Goal: Transaction & Acquisition: Purchase product/service

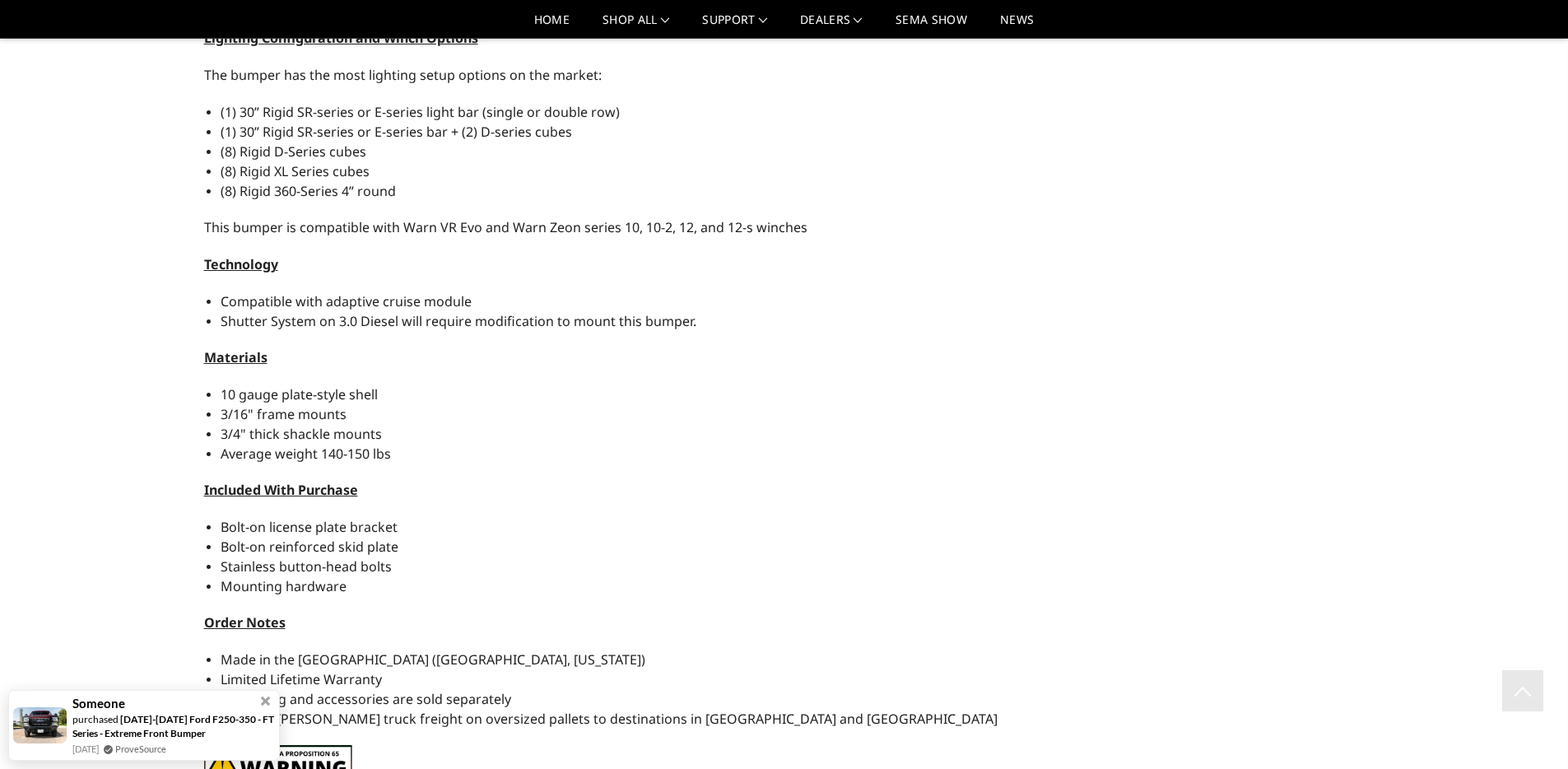
scroll to position [1488, 0]
click at [261, 693] on span at bounding box center [266, 693] width 12 height 12
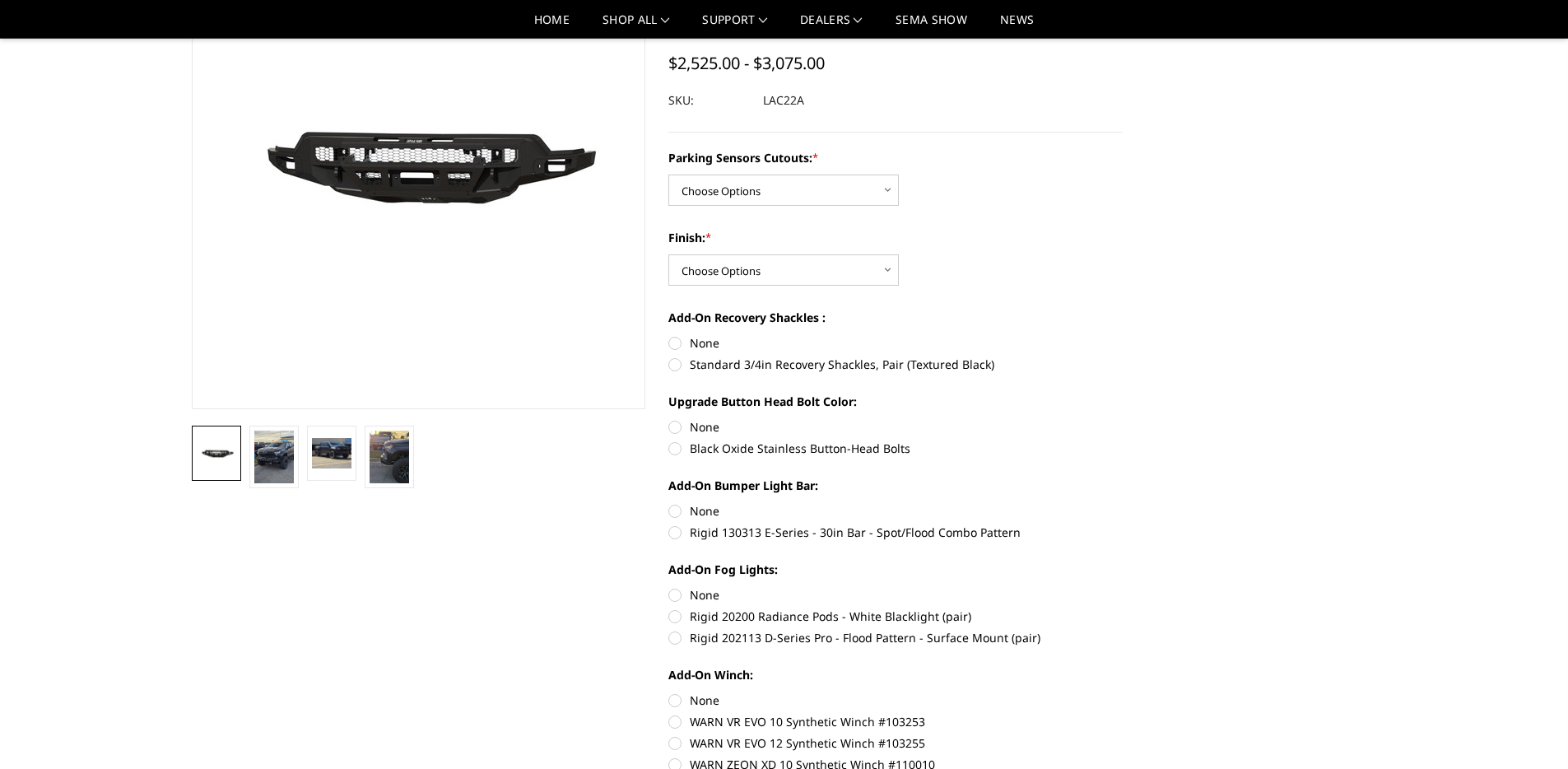
scroll to position [0, 0]
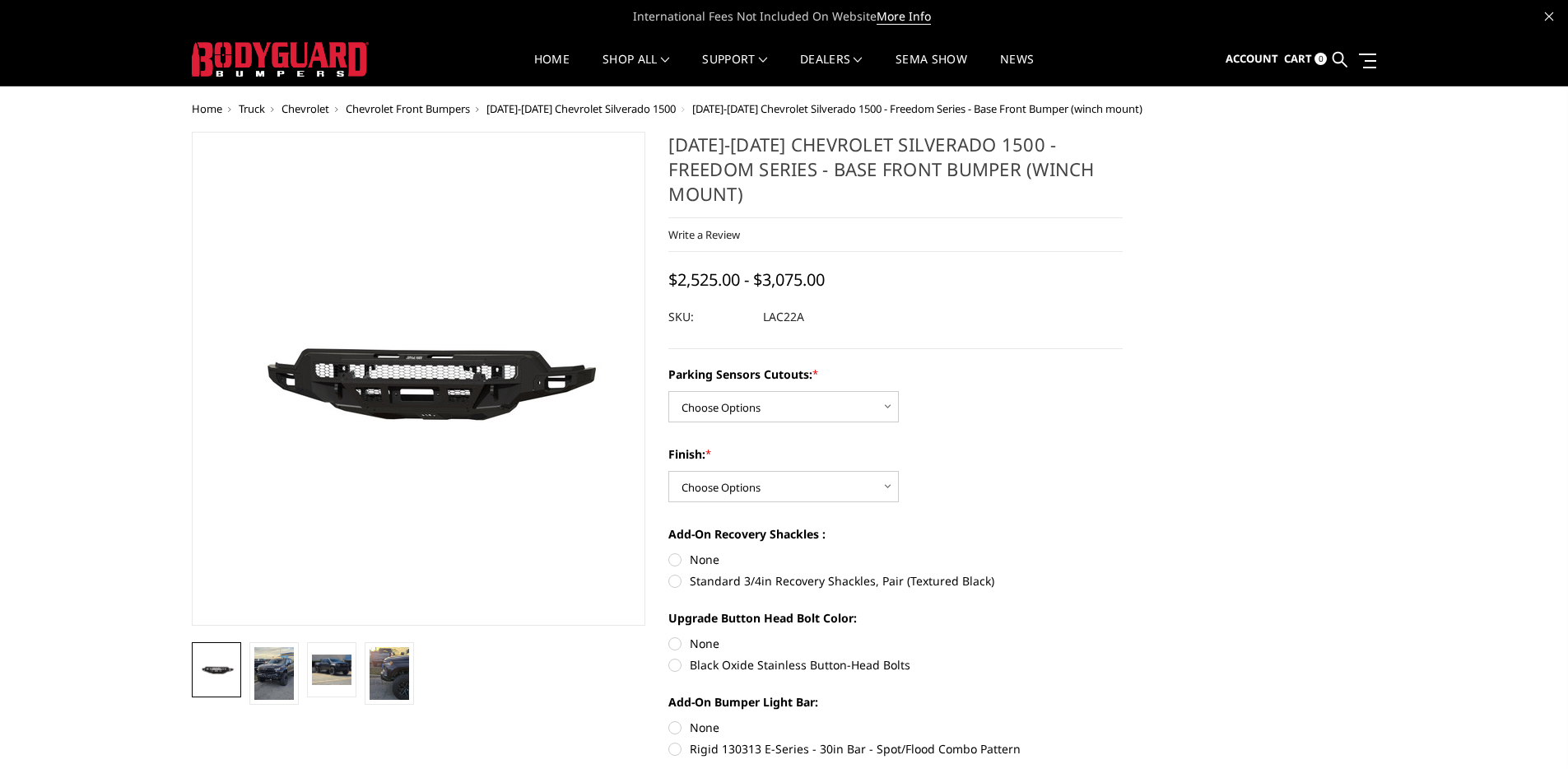
click at [438, 114] on span "Chevrolet Front Bumpers" at bounding box center [407, 108] width 124 height 14
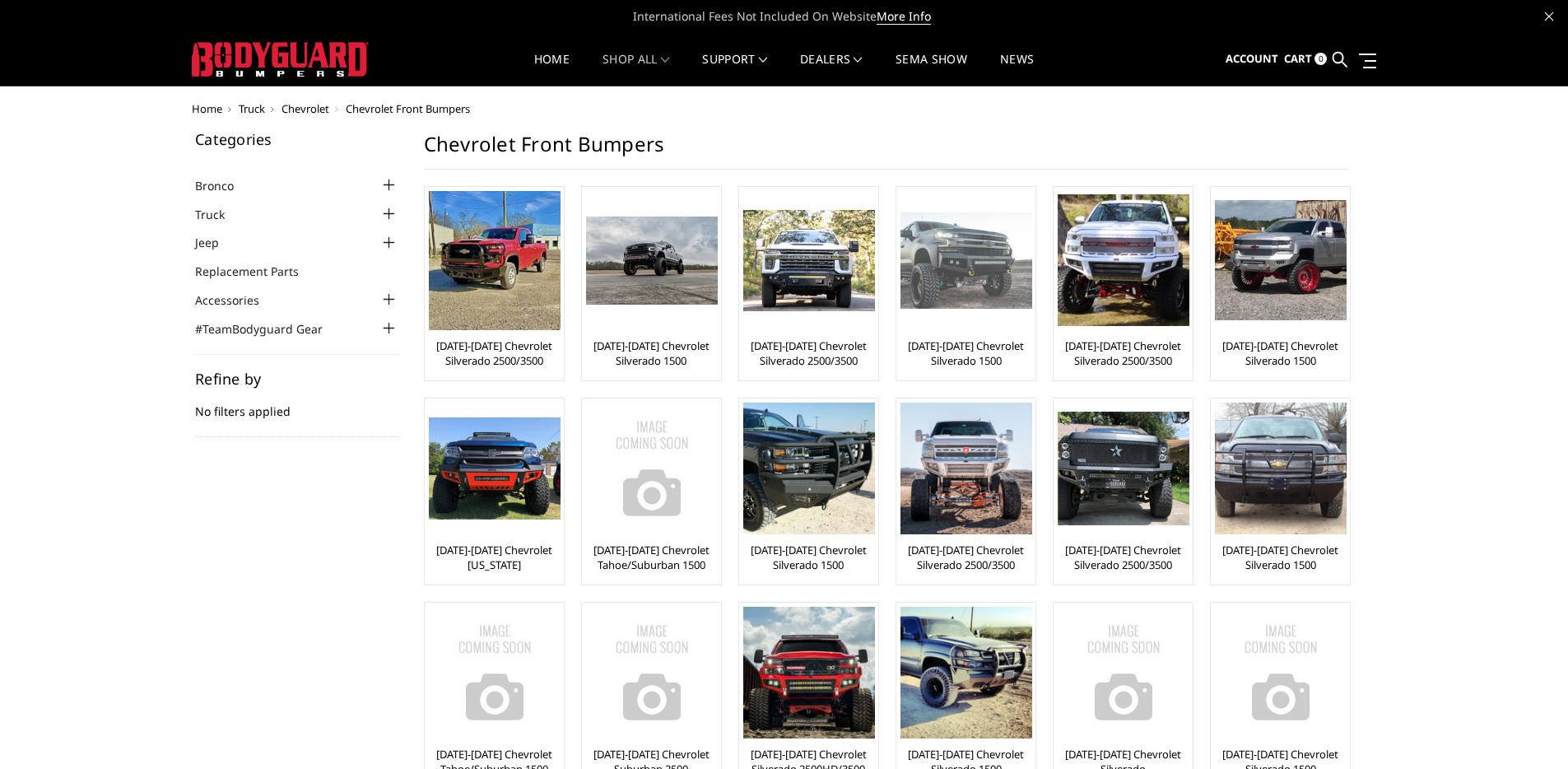
click at [975, 349] on link "[DATE]-[DATE] Chevrolet Silverado 1500" at bounding box center [966, 353] width 131 height 30
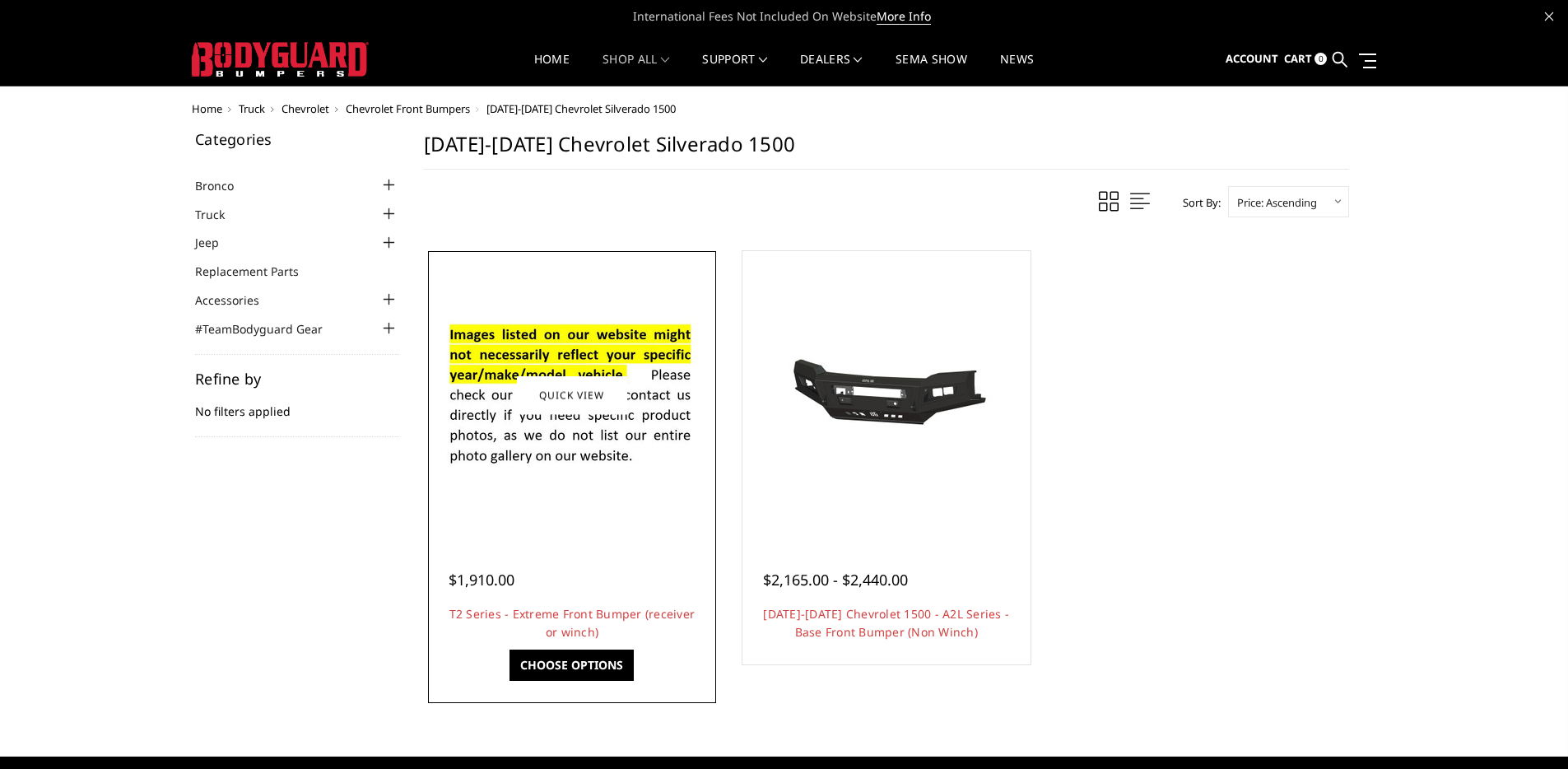
click at [584, 502] on div at bounding box center [572, 395] width 280 height 280
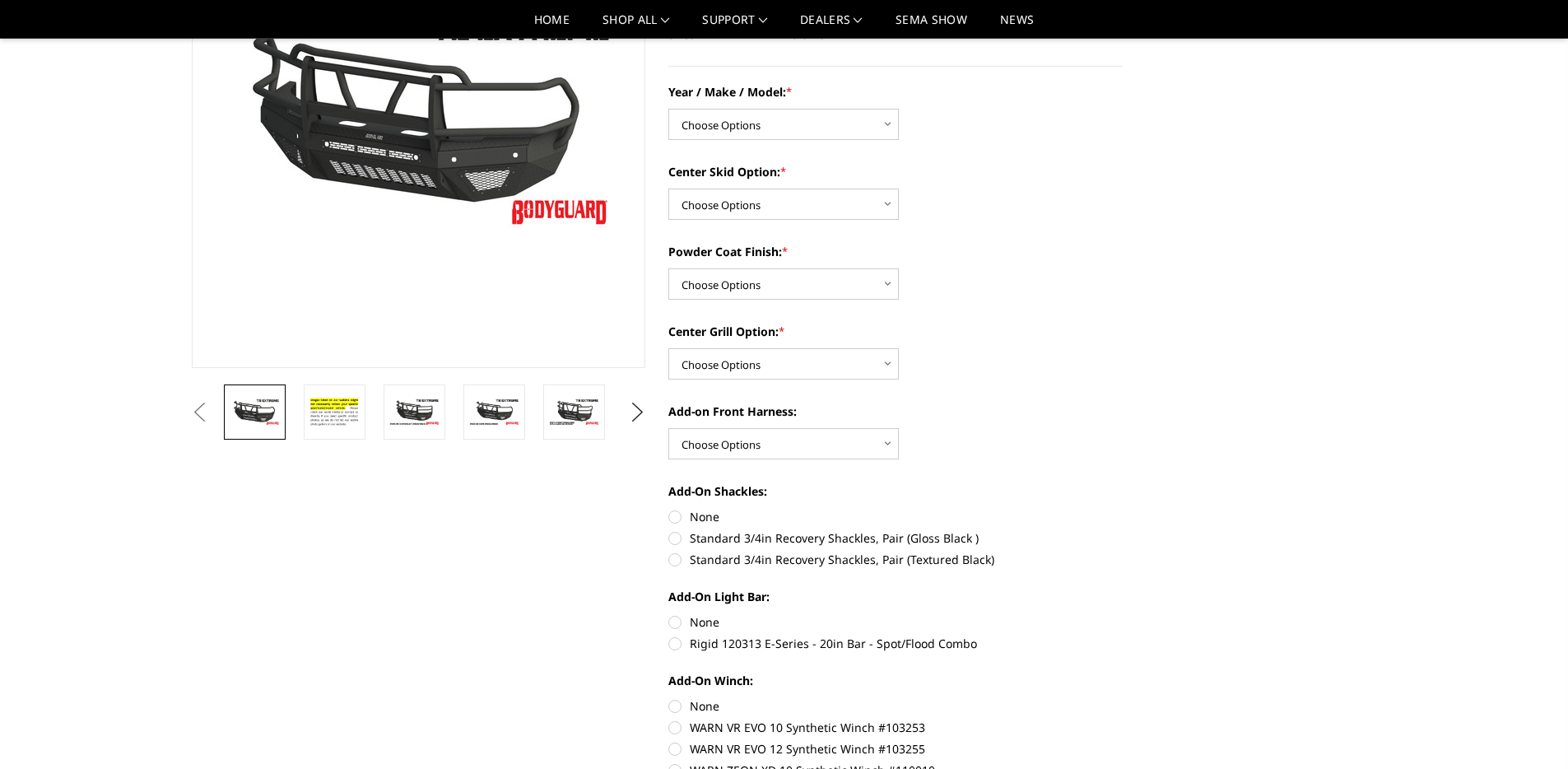
scroll to position [208, 0]
click at [431, 419] on img at bounding box center [415, 413] width 52 height 29
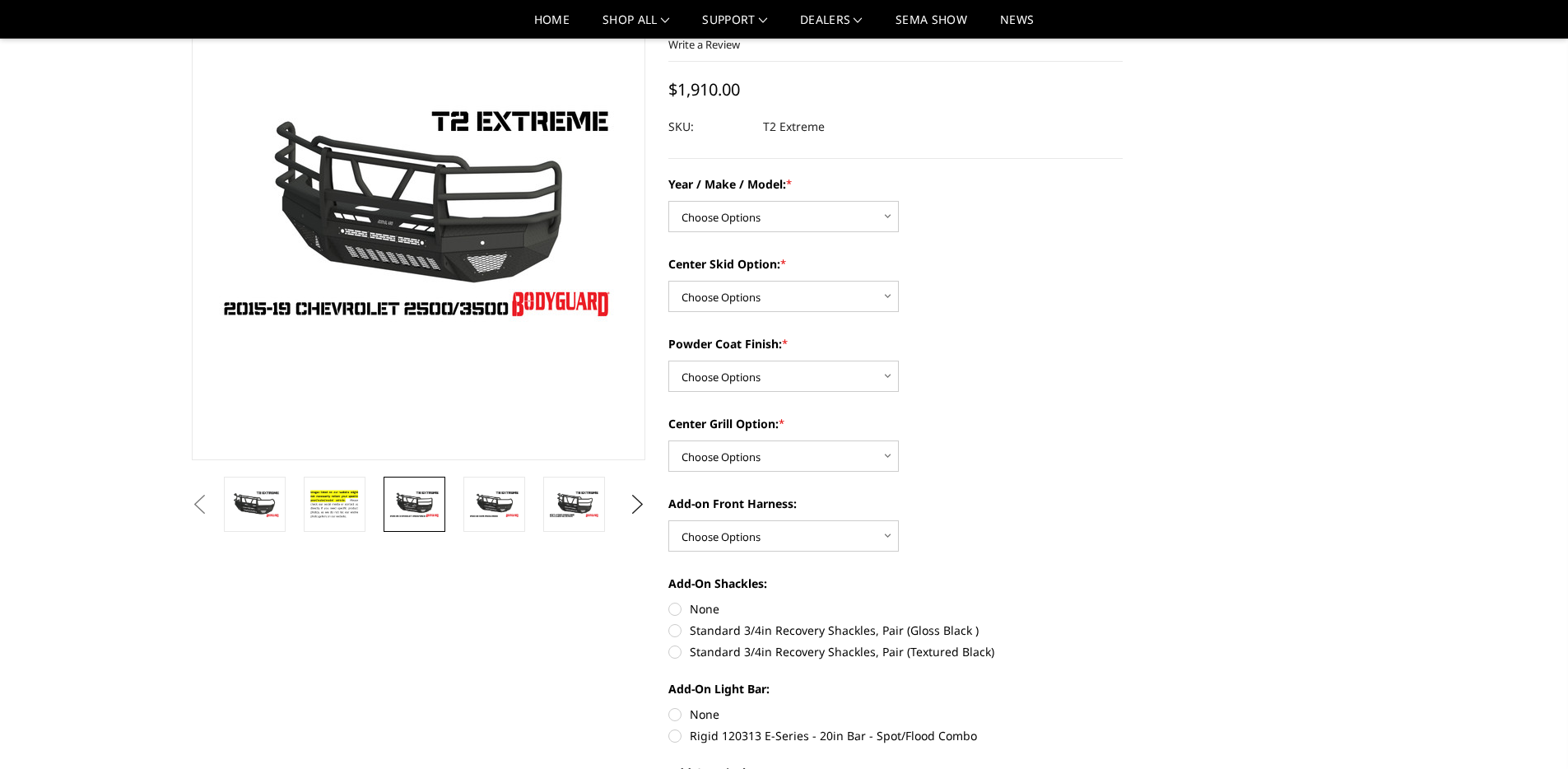
scroll to position [101, 0]
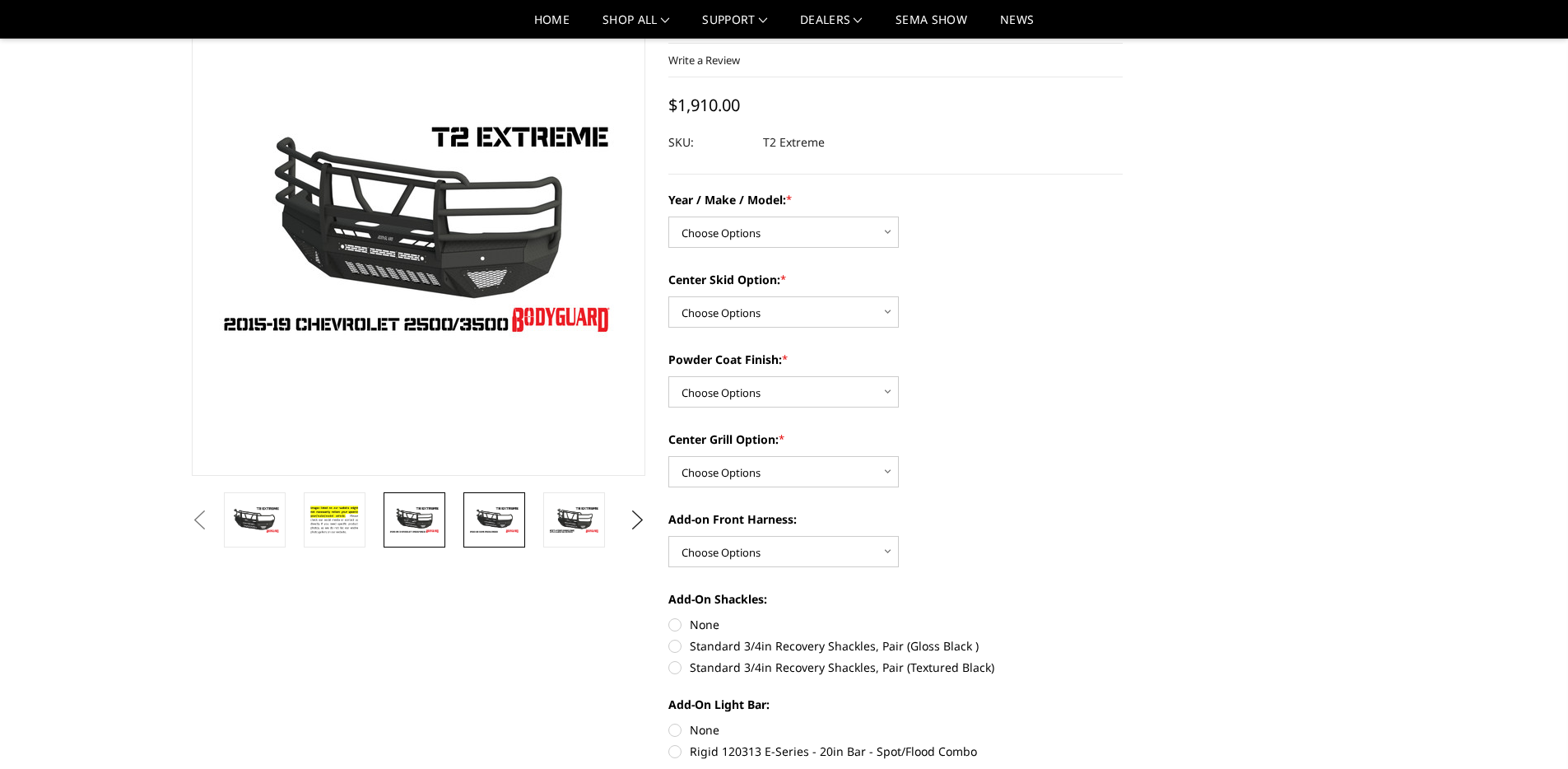
click at [491, 510] on img at bounding box center [494, 520] width 52 height 29
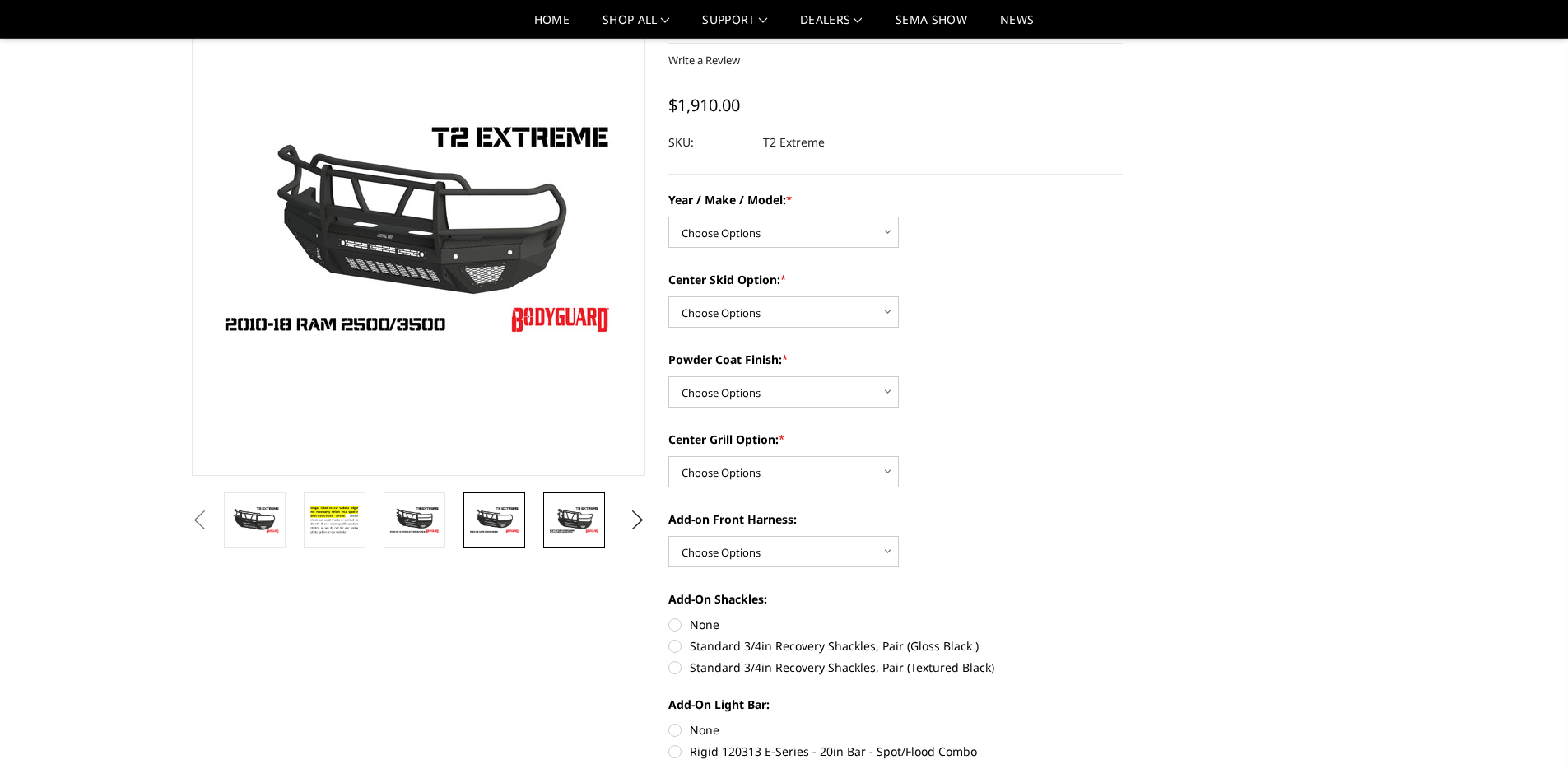
click at [578, 507] on img at bounding box center [574, 520] width 52 height 29
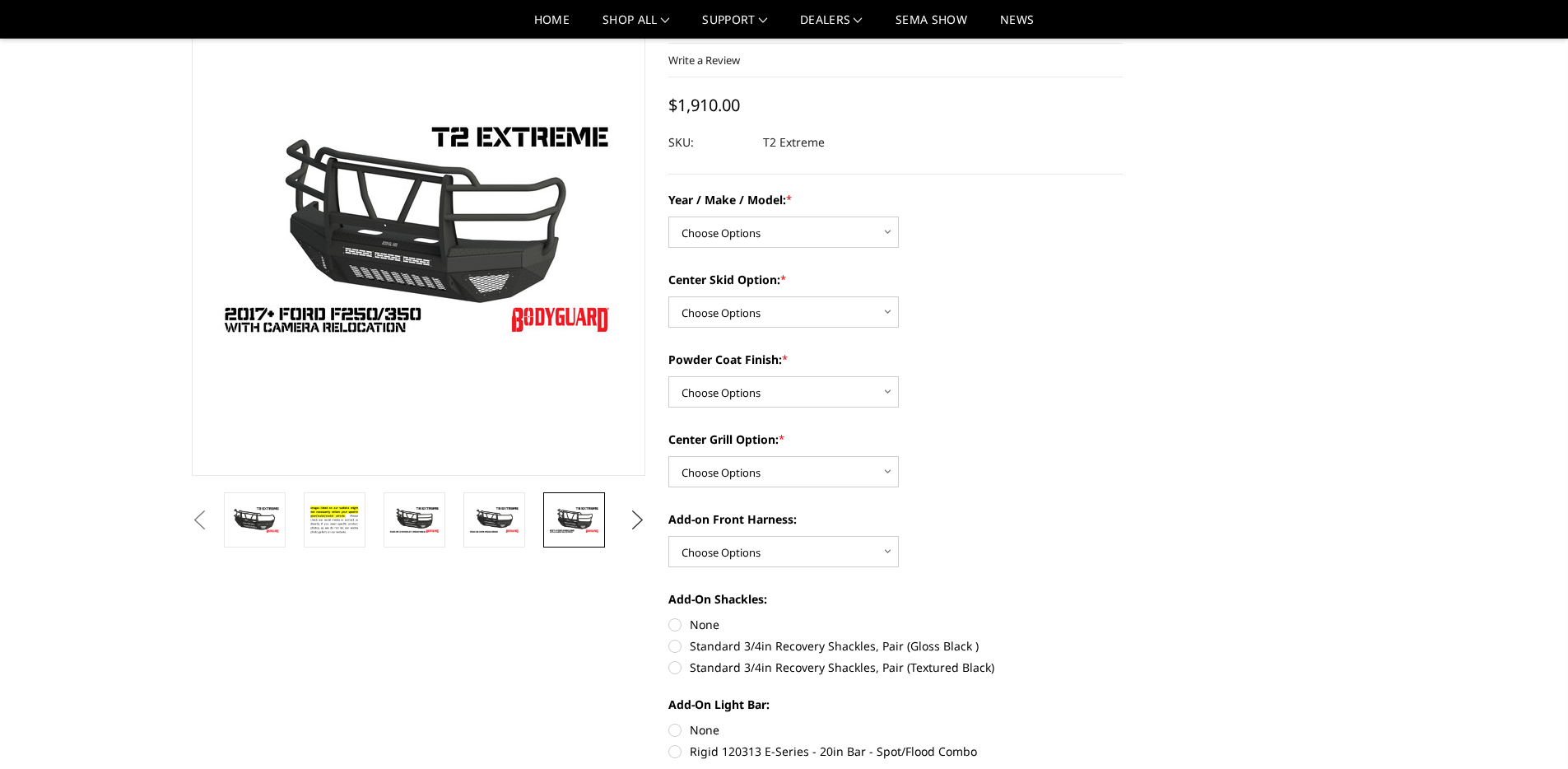
click at [639, 512] on button "Next" at bounding box center [638, 520] width 25 height 25
click at [564, 514] on img at bounding box center [574, 525] width 52 height 57
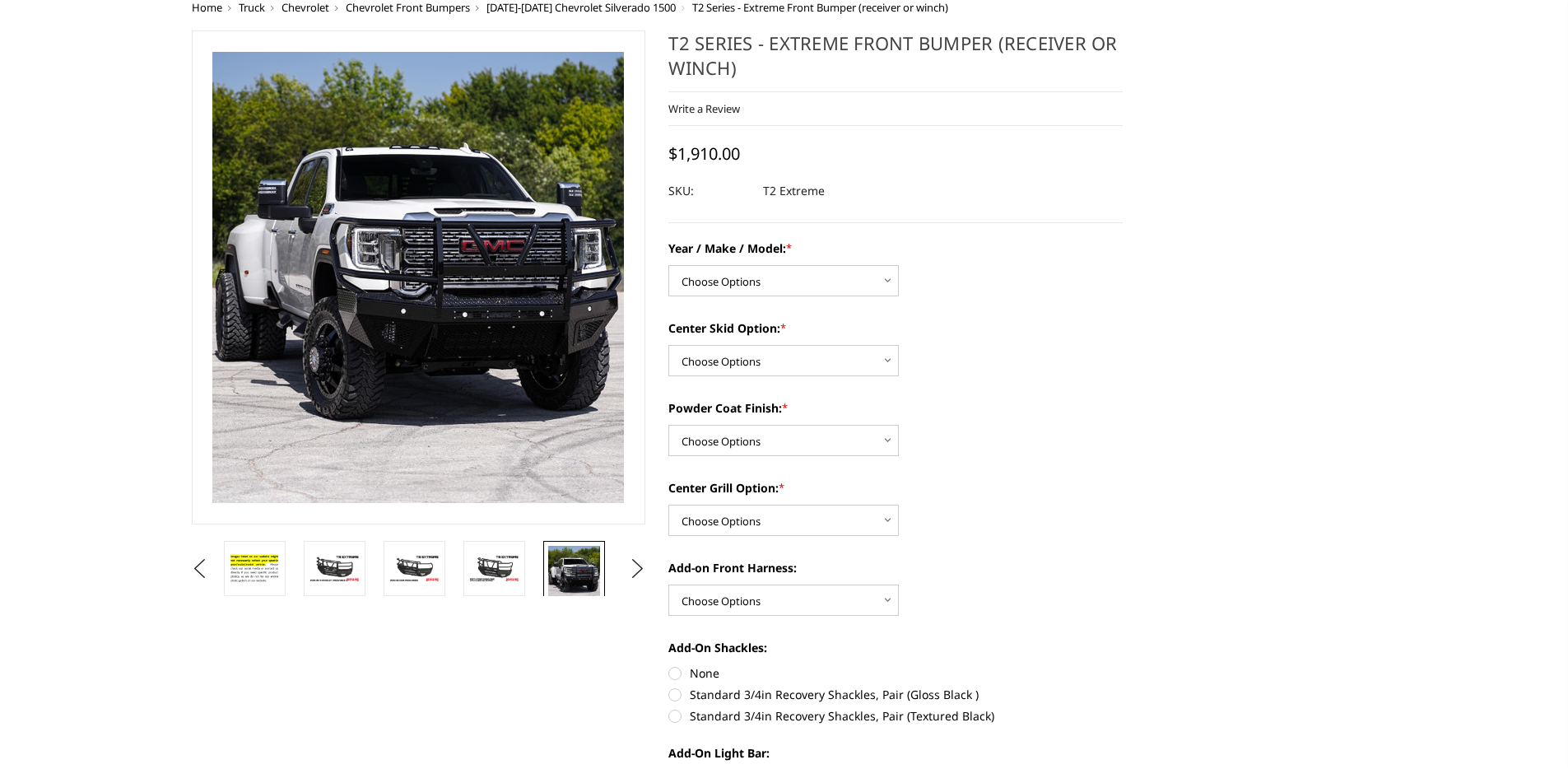
scroll to position [0, 0]
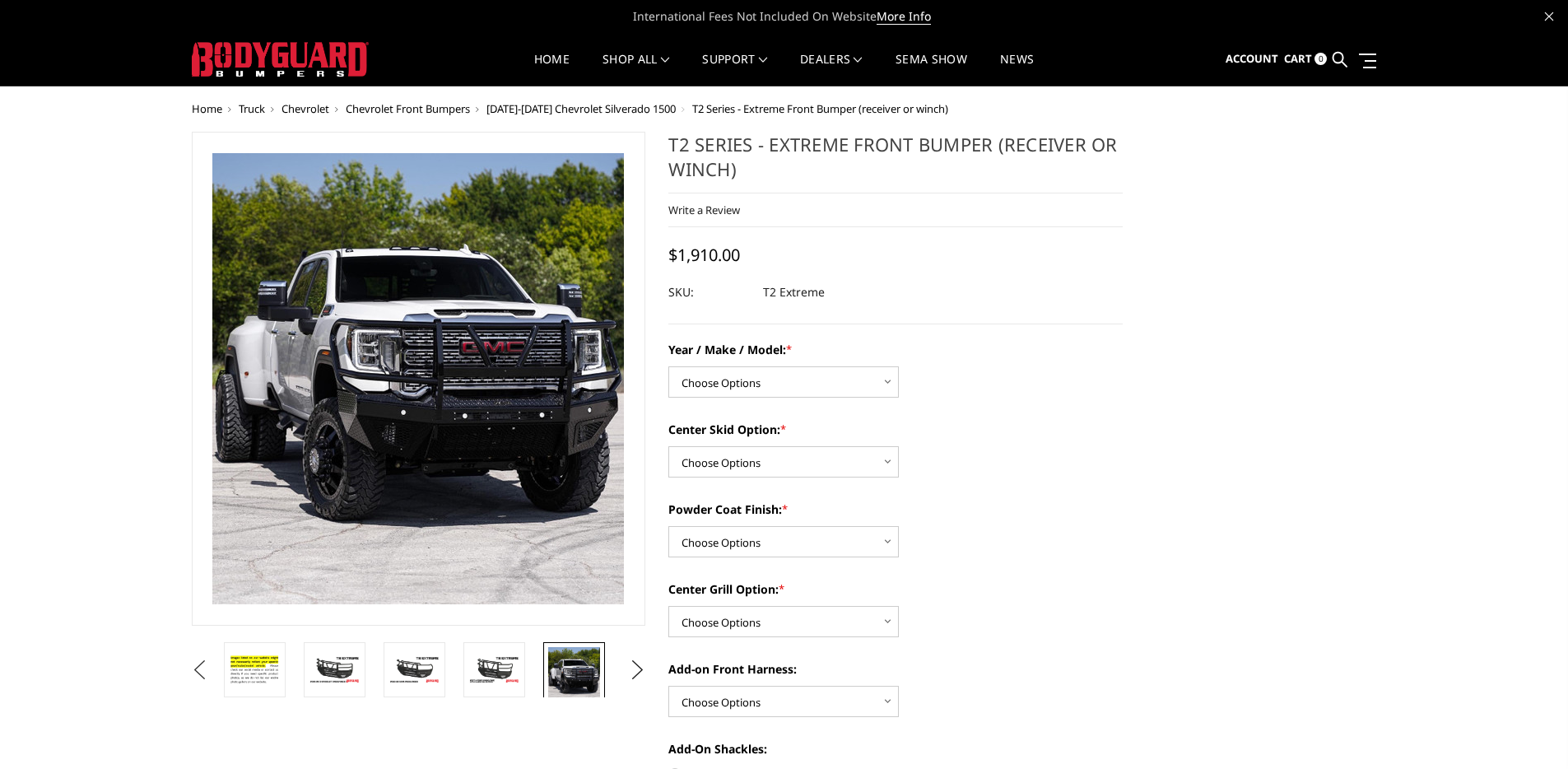
click at [194, 668] on button "Previous" at bounding box center [201, 671] width 25 height 25
click at [212, 667] on button "Previous" at bounding box center [201, 671] width 25 height 25
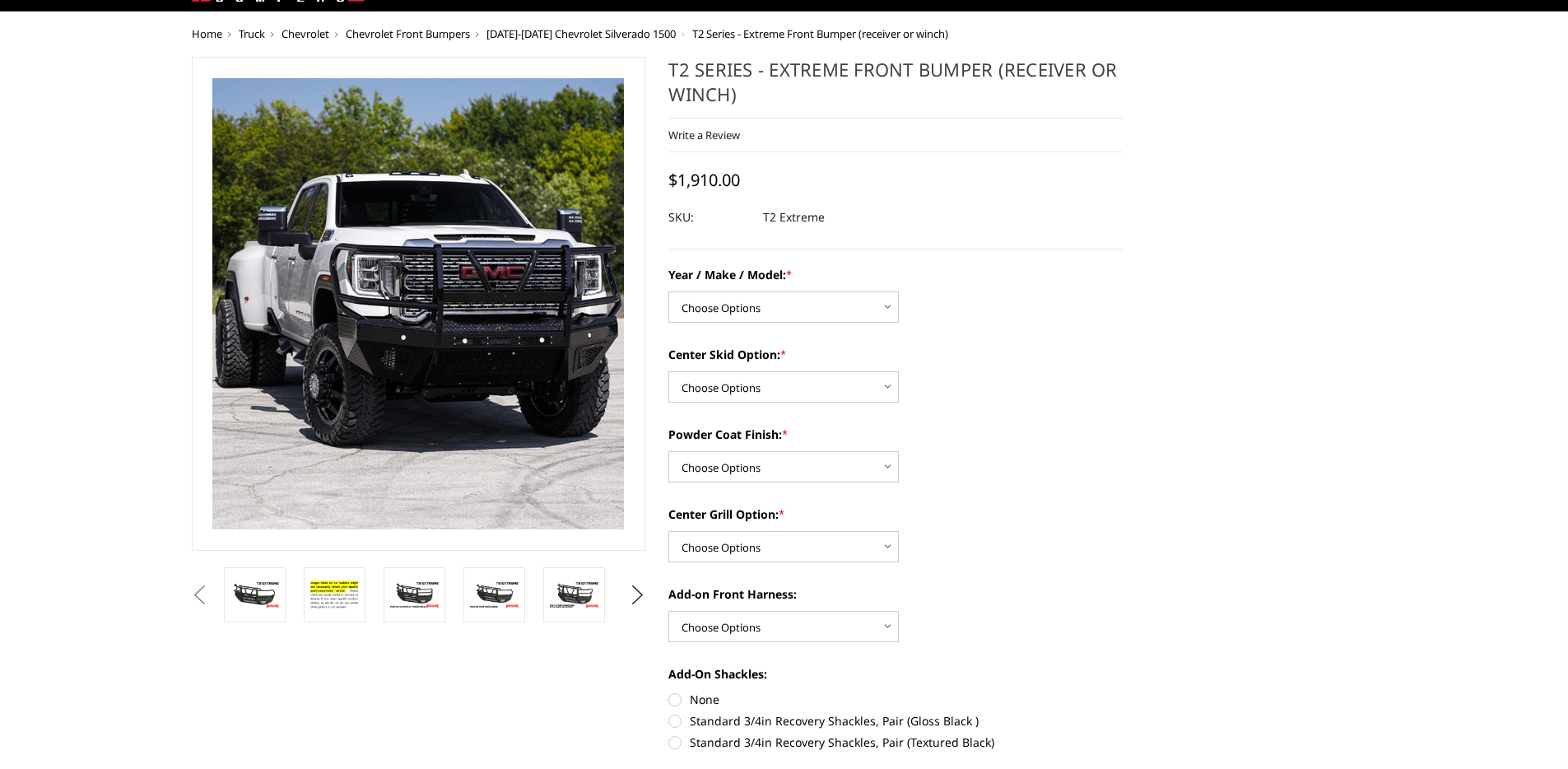
scroll to position [160, 0]
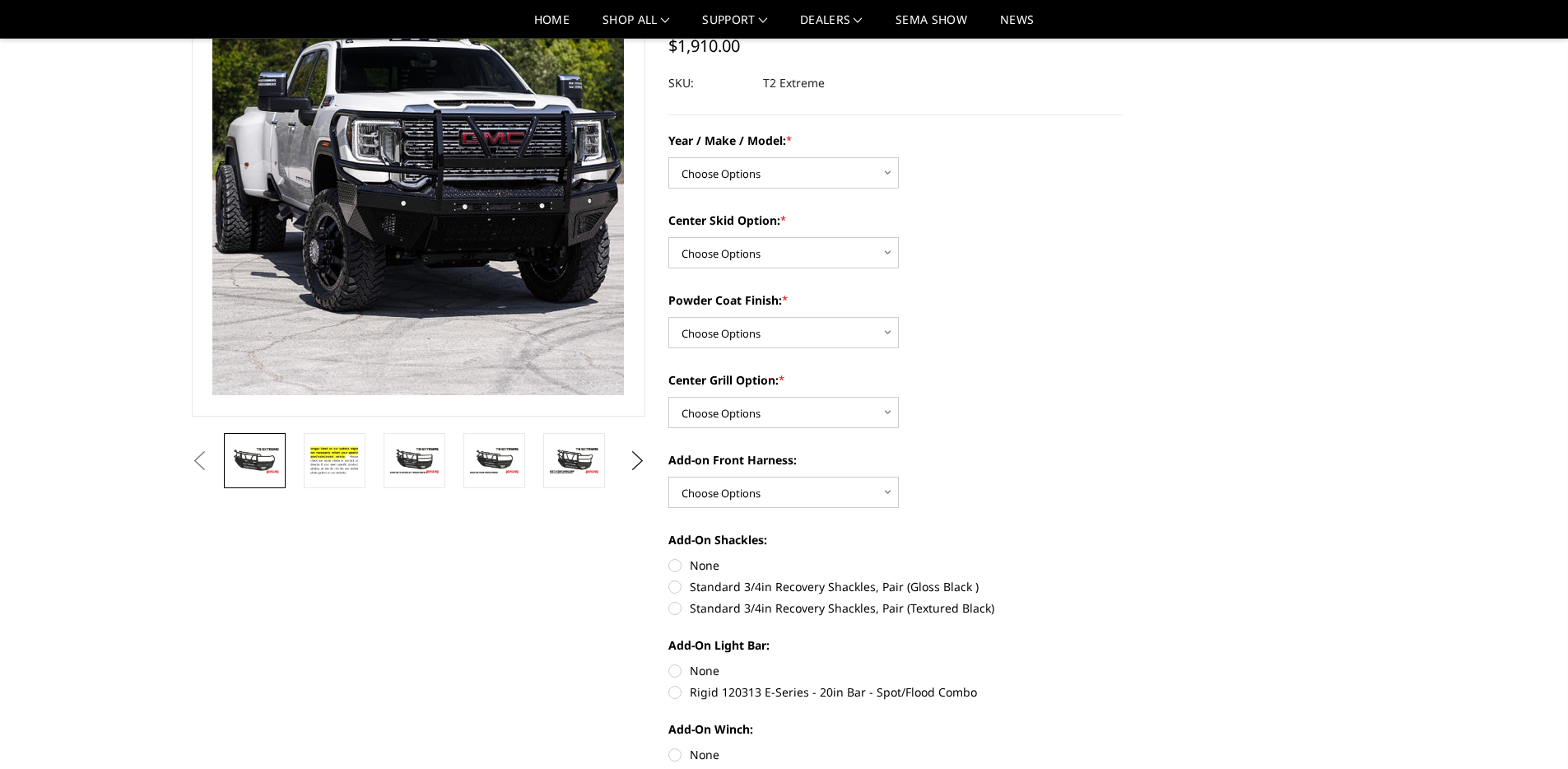
click at [255, 474] on img at bounding box center [255, 460] width 52 height 29
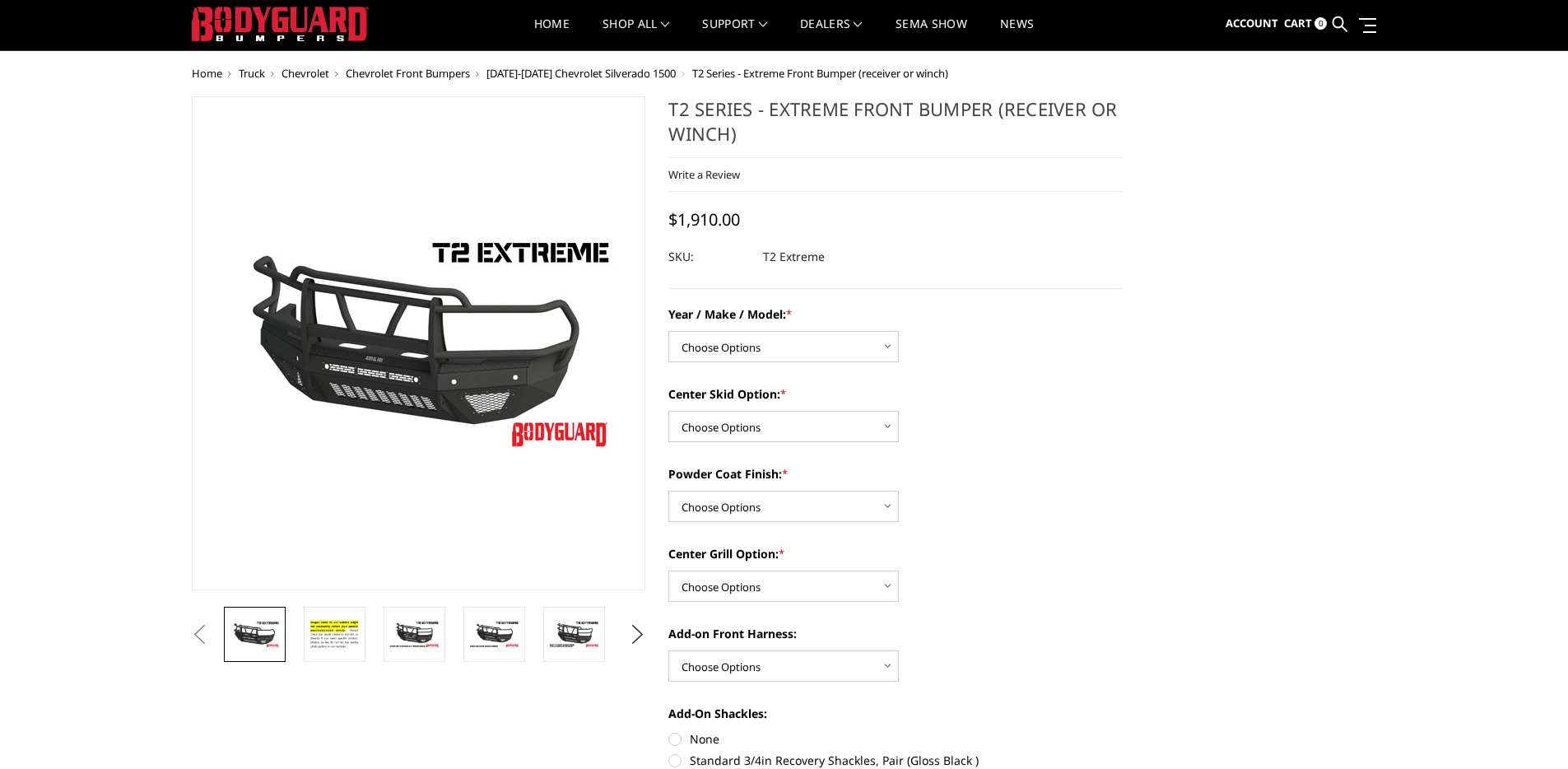
scroll to position [0, 0]
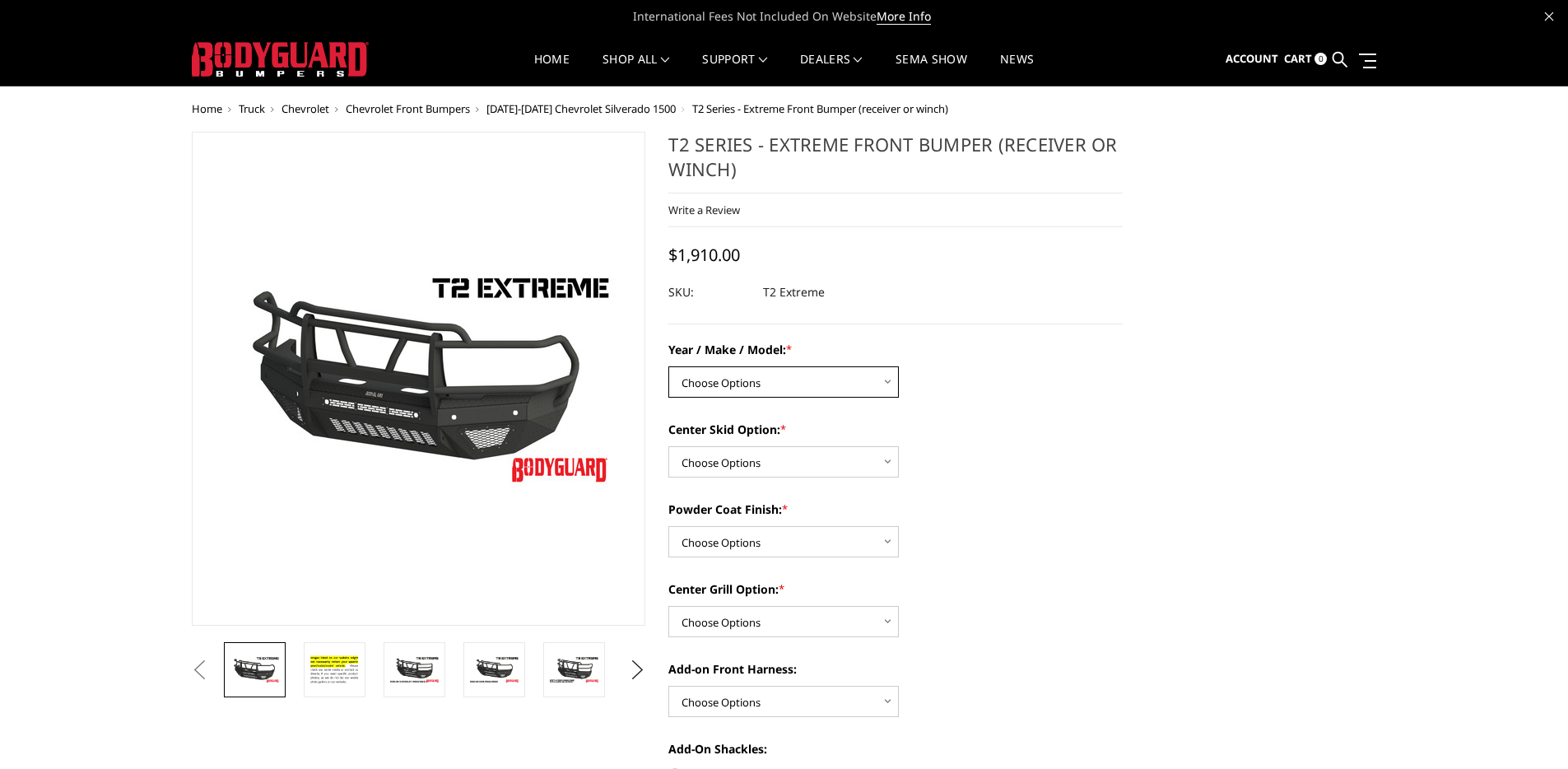
click at [729, 383] on select "Choose Options Chevrolet 19-21 1500 Chevrolet 15-19 2500 / 3500 Chevrolet 20-23…" at bounding box center [784, 382] width 231 height 31
select select "1442"
click at [780, 455] on select "Choose Options Standard center skid plate (included) Receiver tube Winch mount …" at bounding box center [784, 461] width 231 height 31
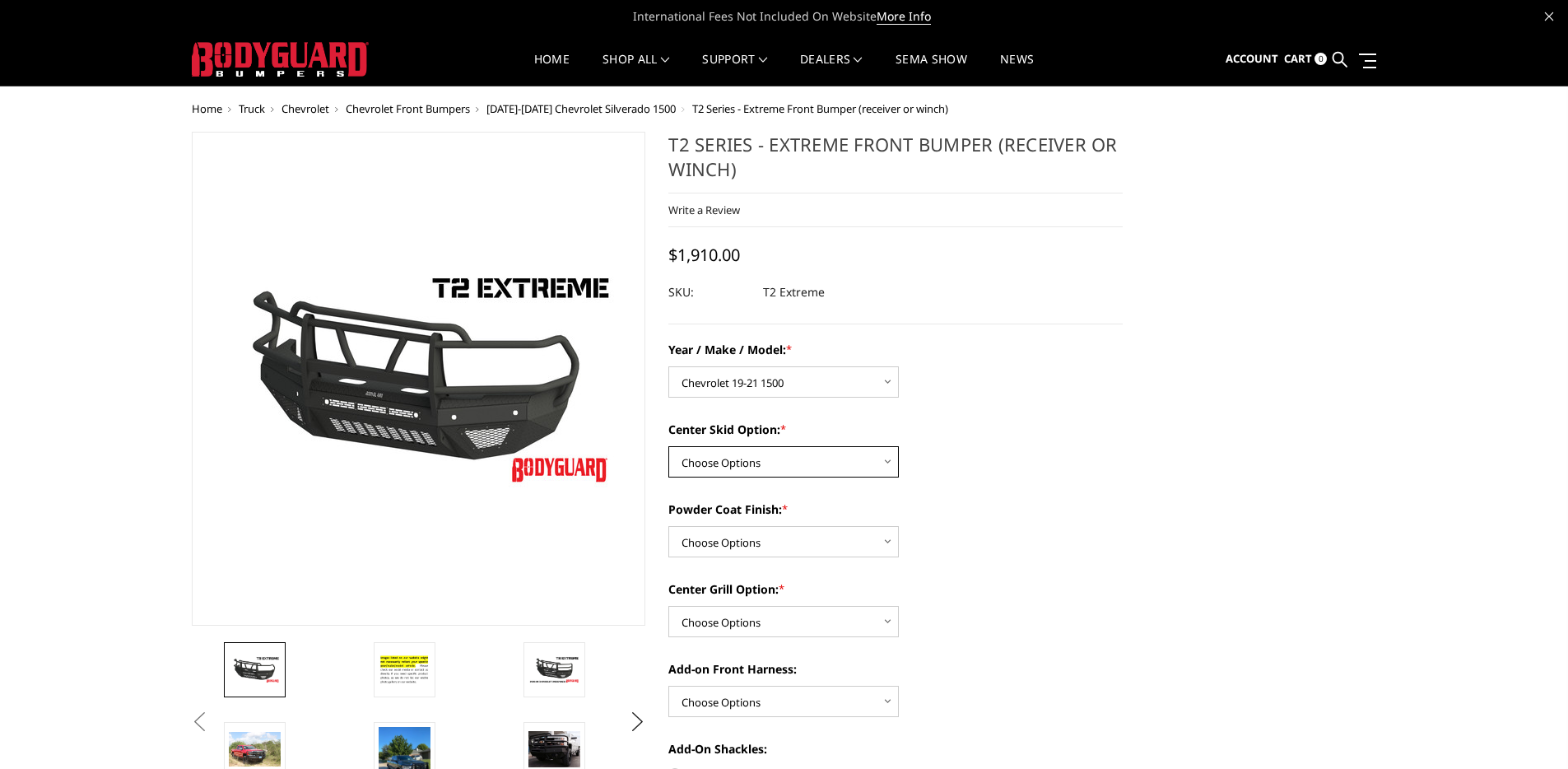
select select "626"
click at [821, 536] on select "Choose Options Bare metal Gloss Black Powder Coat Texture Black Powder Coat" at bounding box center [784, 541] width 231 height 31
select select "667"
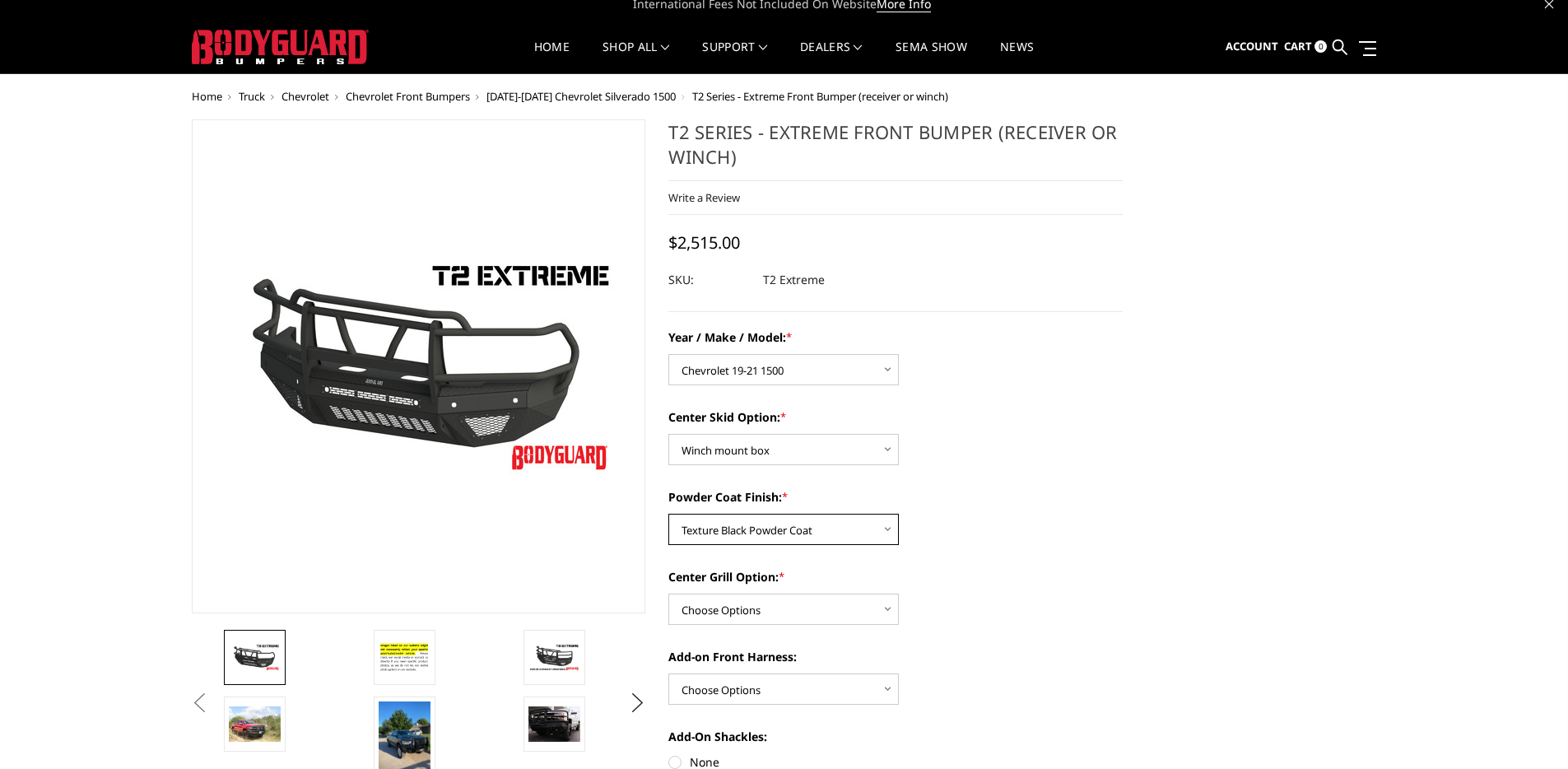
scroll to position [29, 0]
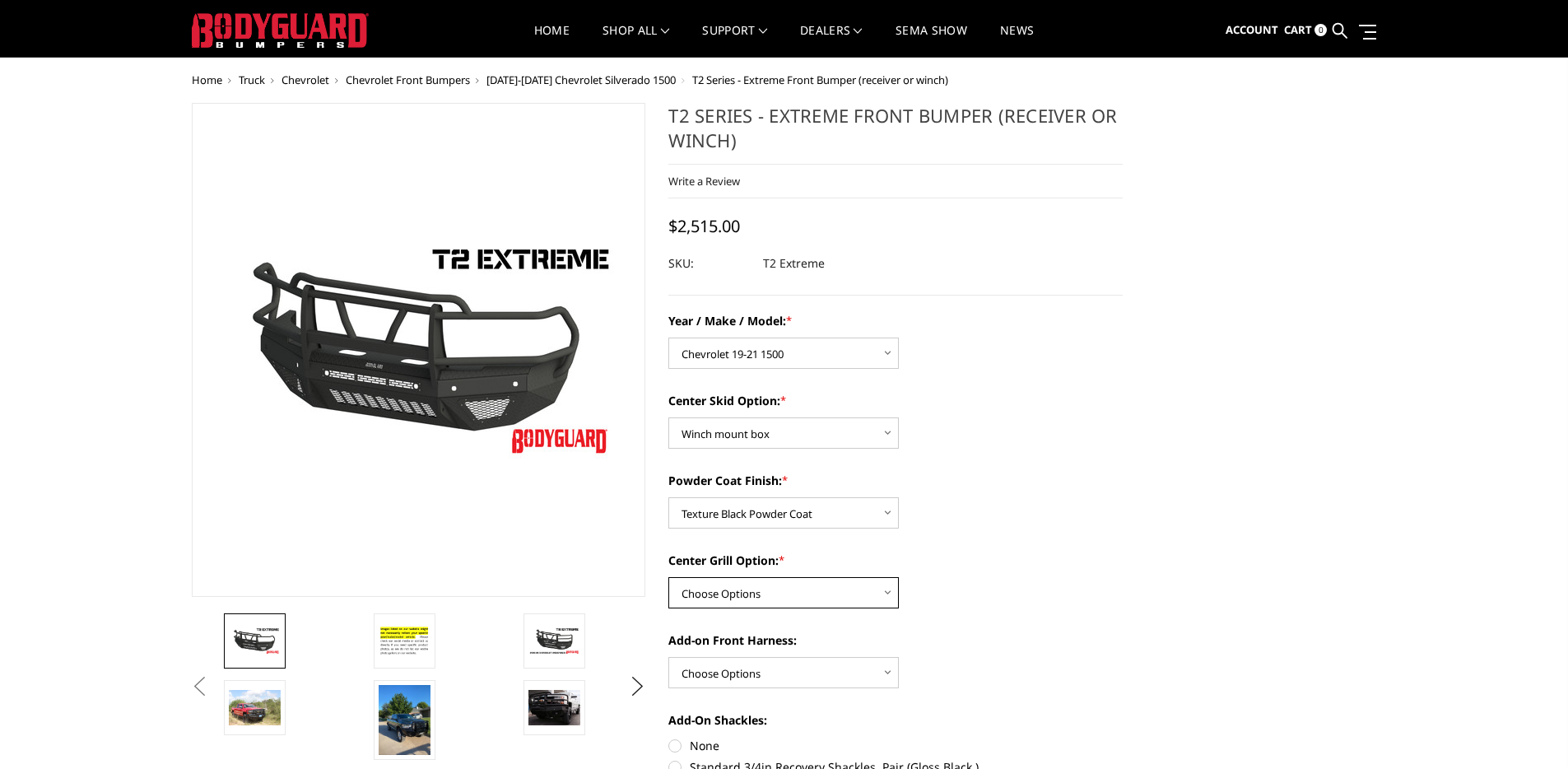
click at [886, 595] on select "Choose Options Add expanded metal in center grill Decline this option" at bounding box center [784, 592] width 231 height 31
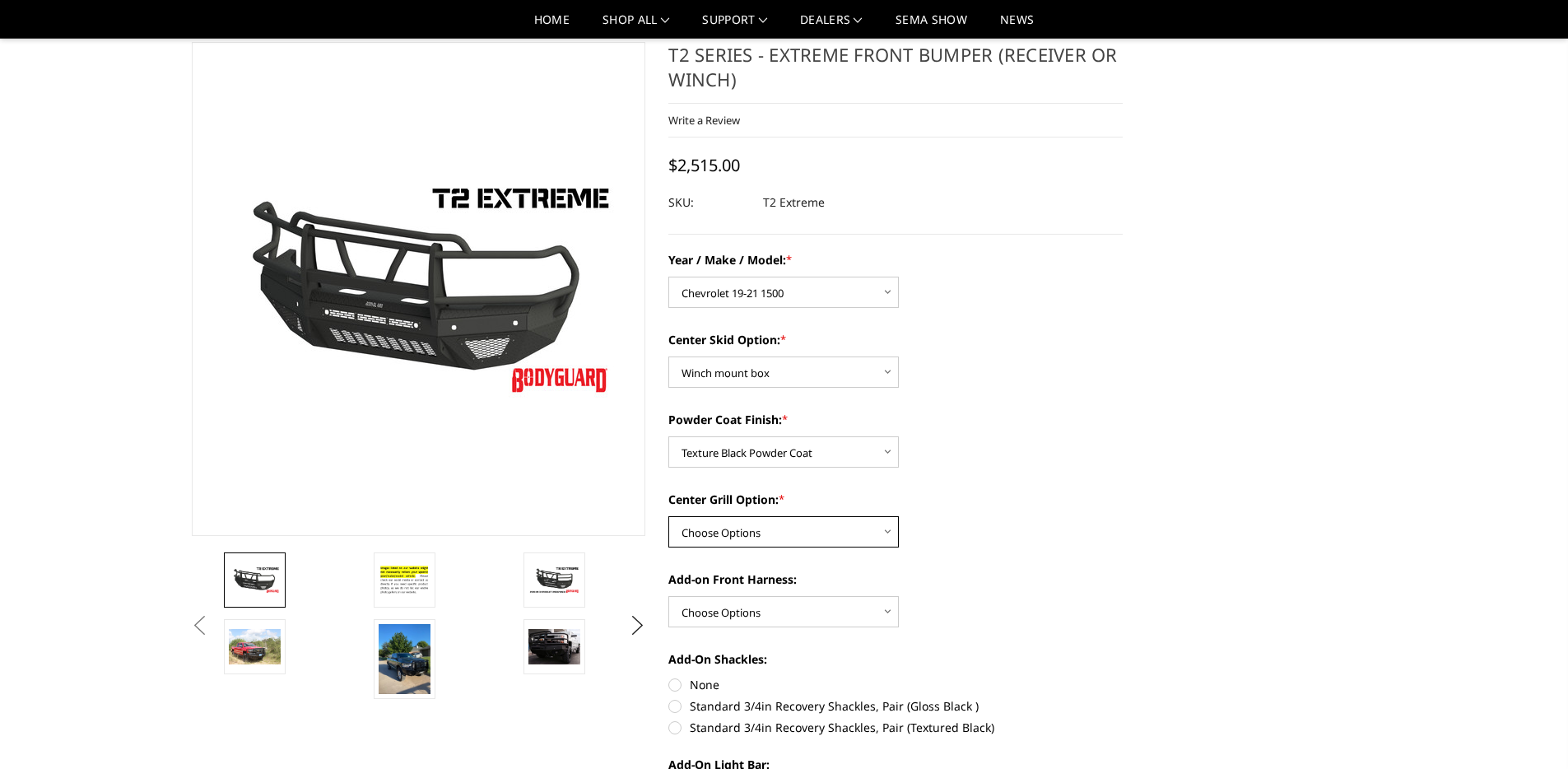
scroll to position [58, 0]
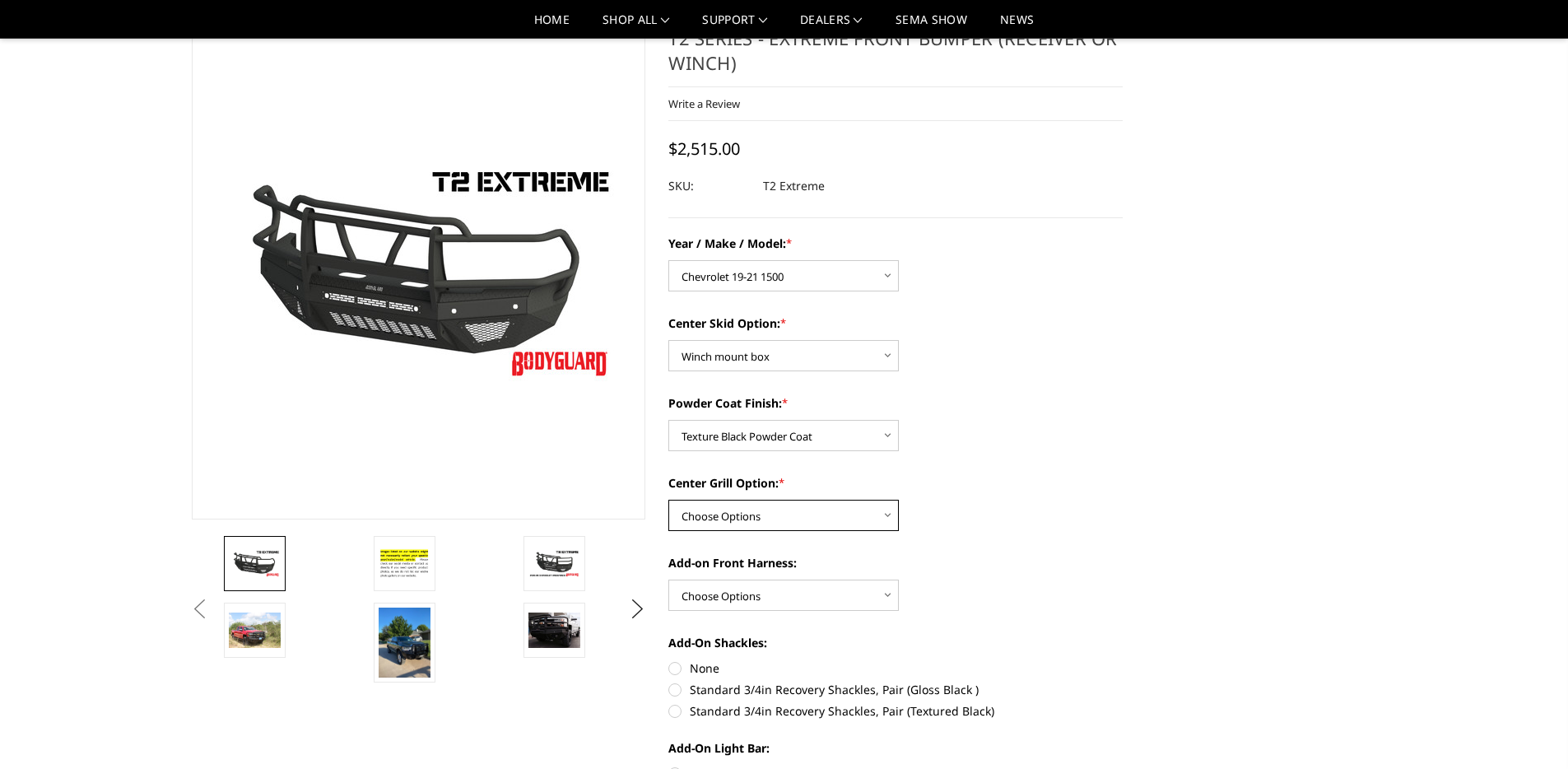
click at [832, 517] on select "Choose Options Add expanded metal in center grill Decline this option" at bounding box center [784, 515] width 231 height 31
select select "1081"
drag, startPoint x: 832, startPoint y: 517, endPoint x: 965, endPoint y: 553, distance: 137.8
click at [965, 553] on div "Year / Make / Model: * Choose Options Chevrolet 19-21 1500 Chevrolet 15-19 2500…" at bounding box center [895, 666] width 454 height 864
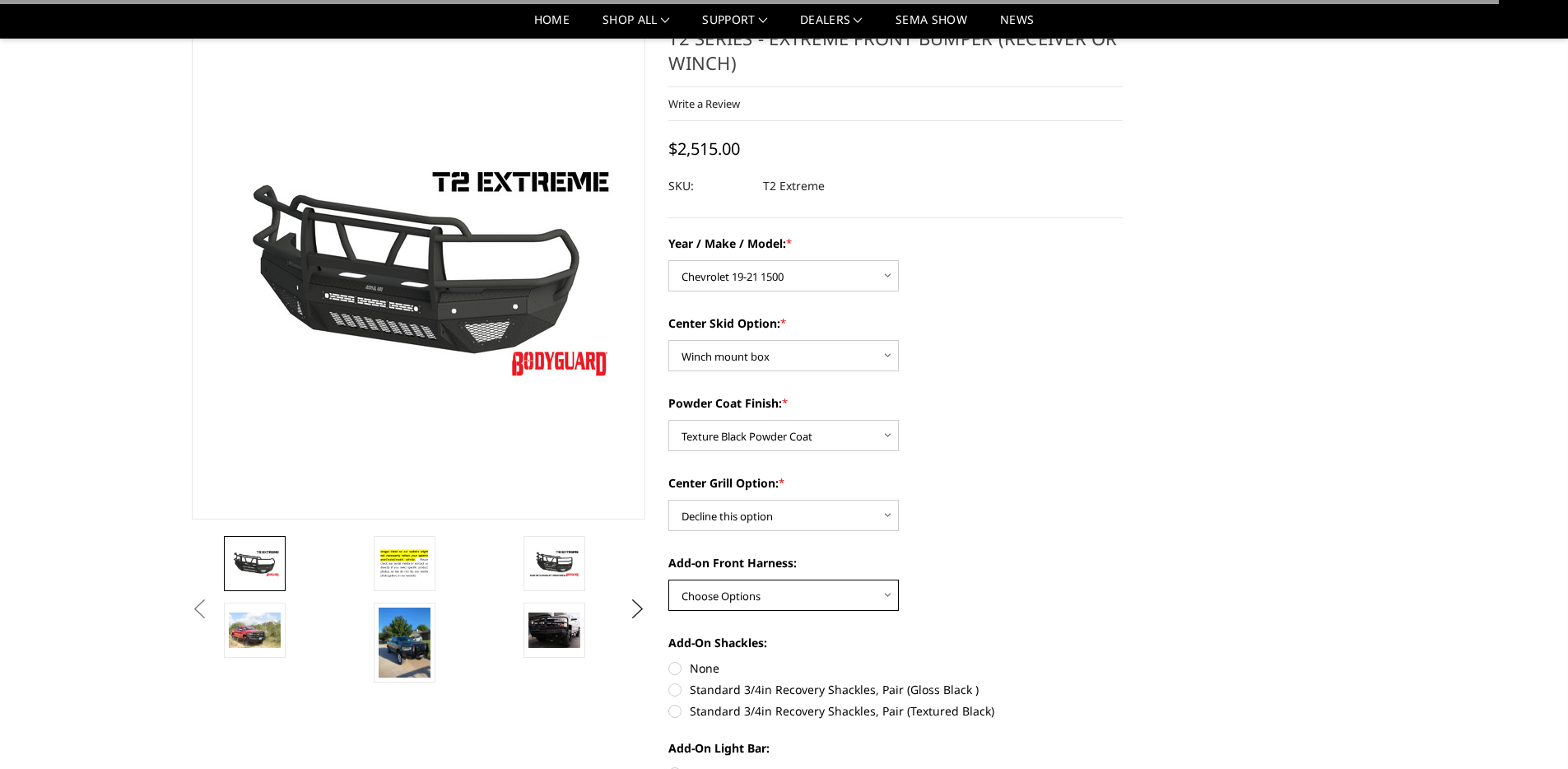
click at [796, 595] on select "Choose Options WITH front camera harness WITHOUT front camera harness" at bounding box center [784, 595] width 231 height 31
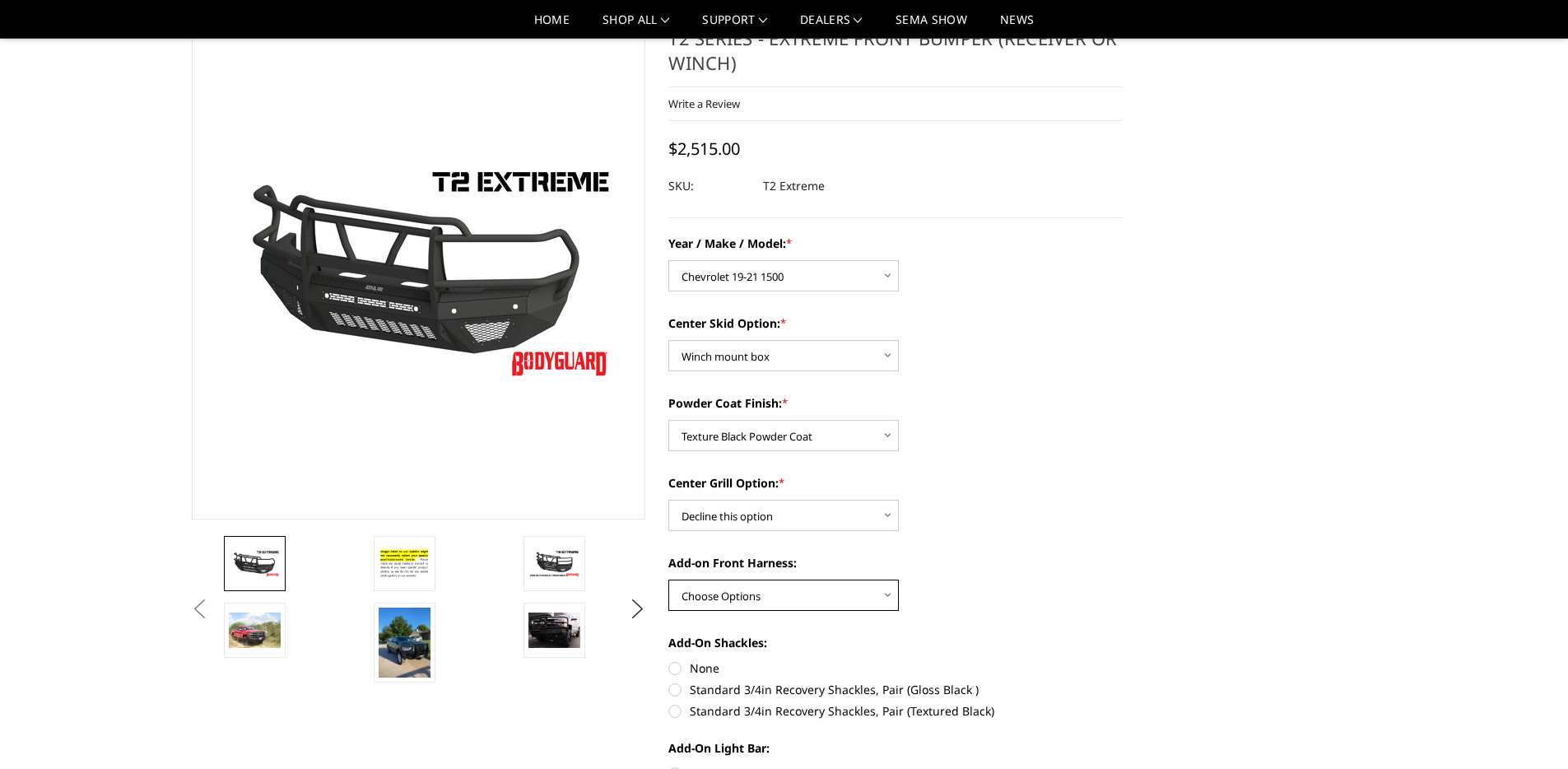
select select "1696"
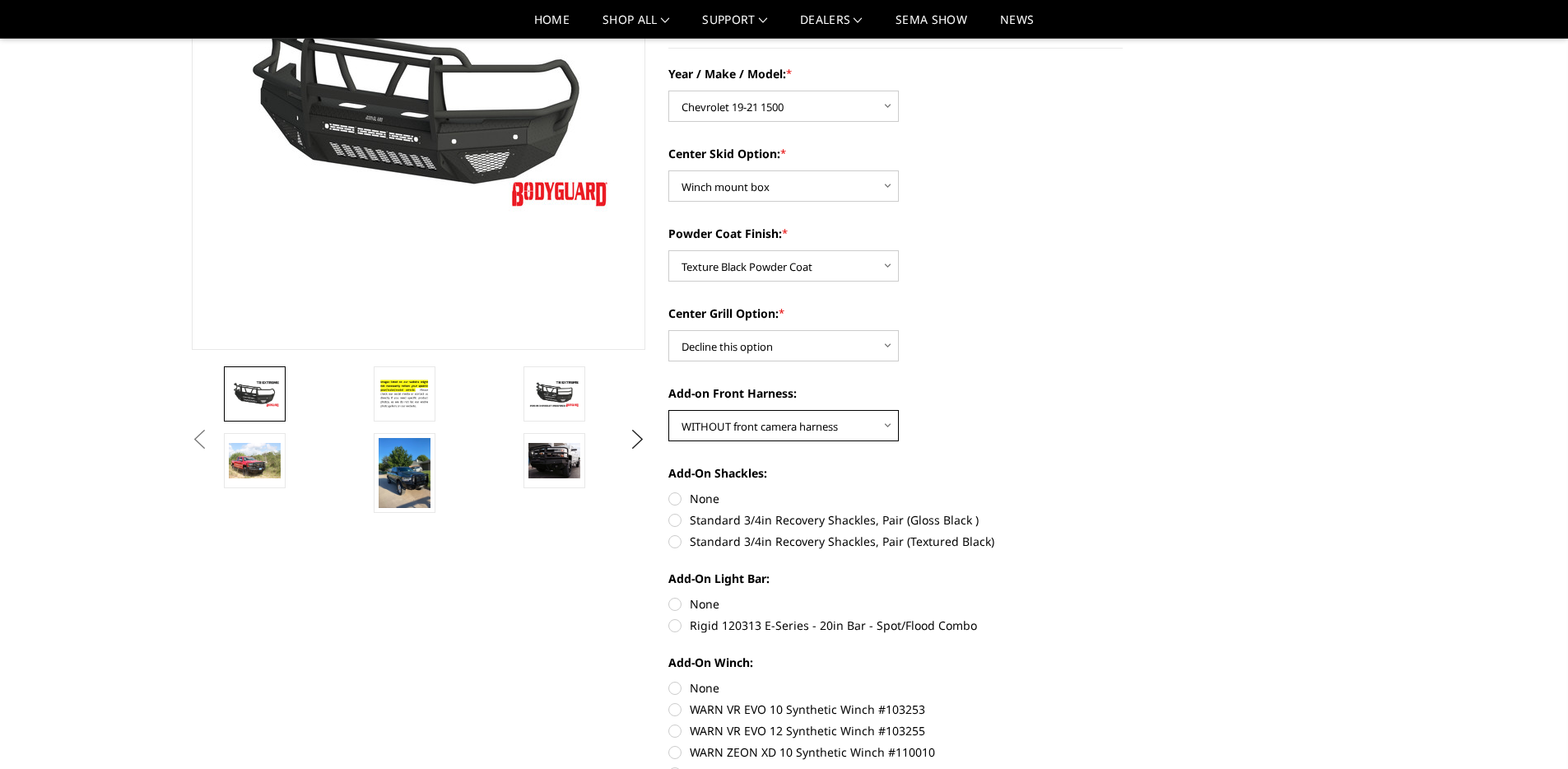
scroll to position [230, 0]
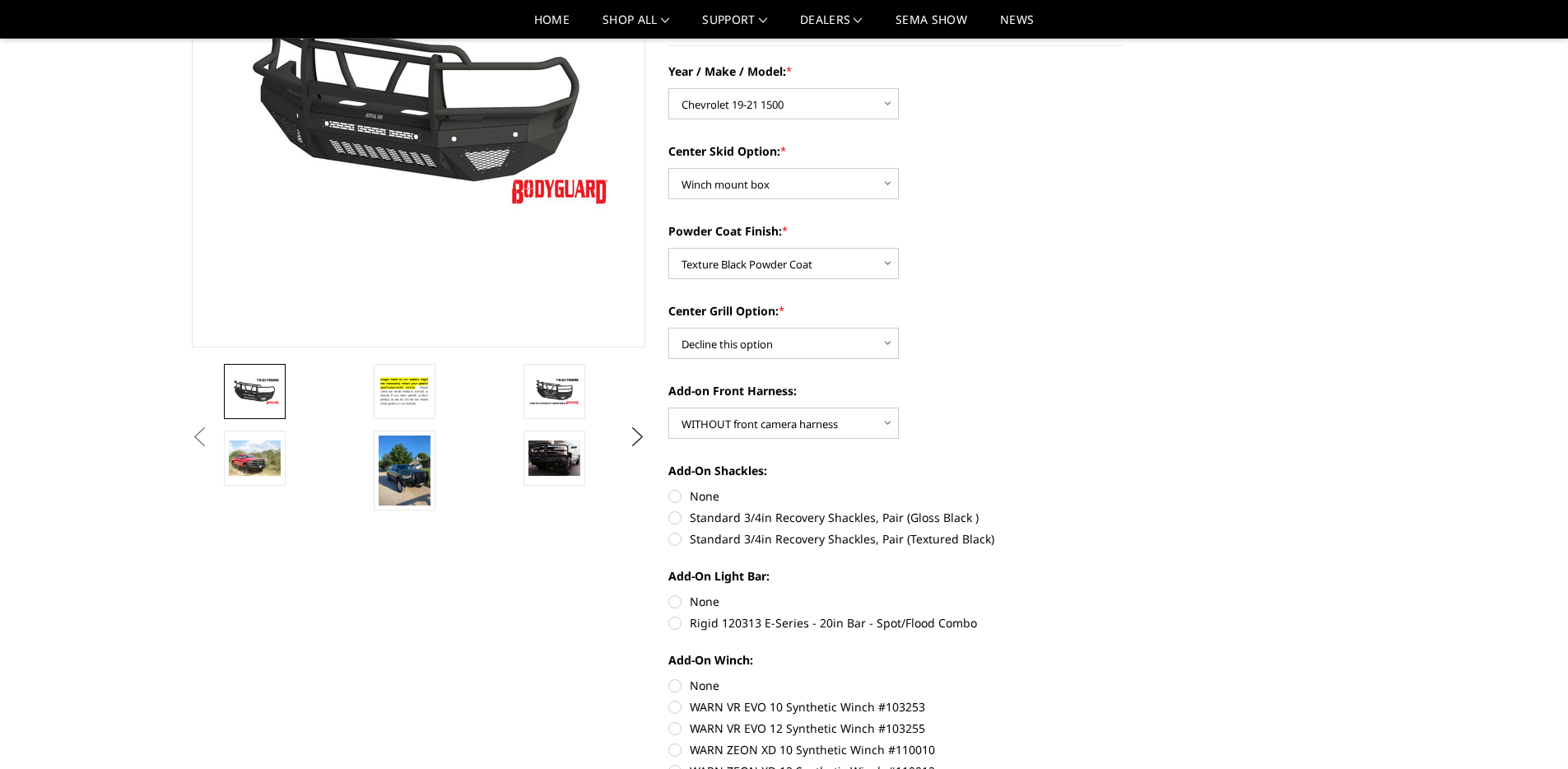
click at [678, 496] on label "None" at bounding box center [895, 496] width 454 height 17
click at [670, 488] on input "None" at bounding box center [669, 487] width 1 height 1
radio input "true"
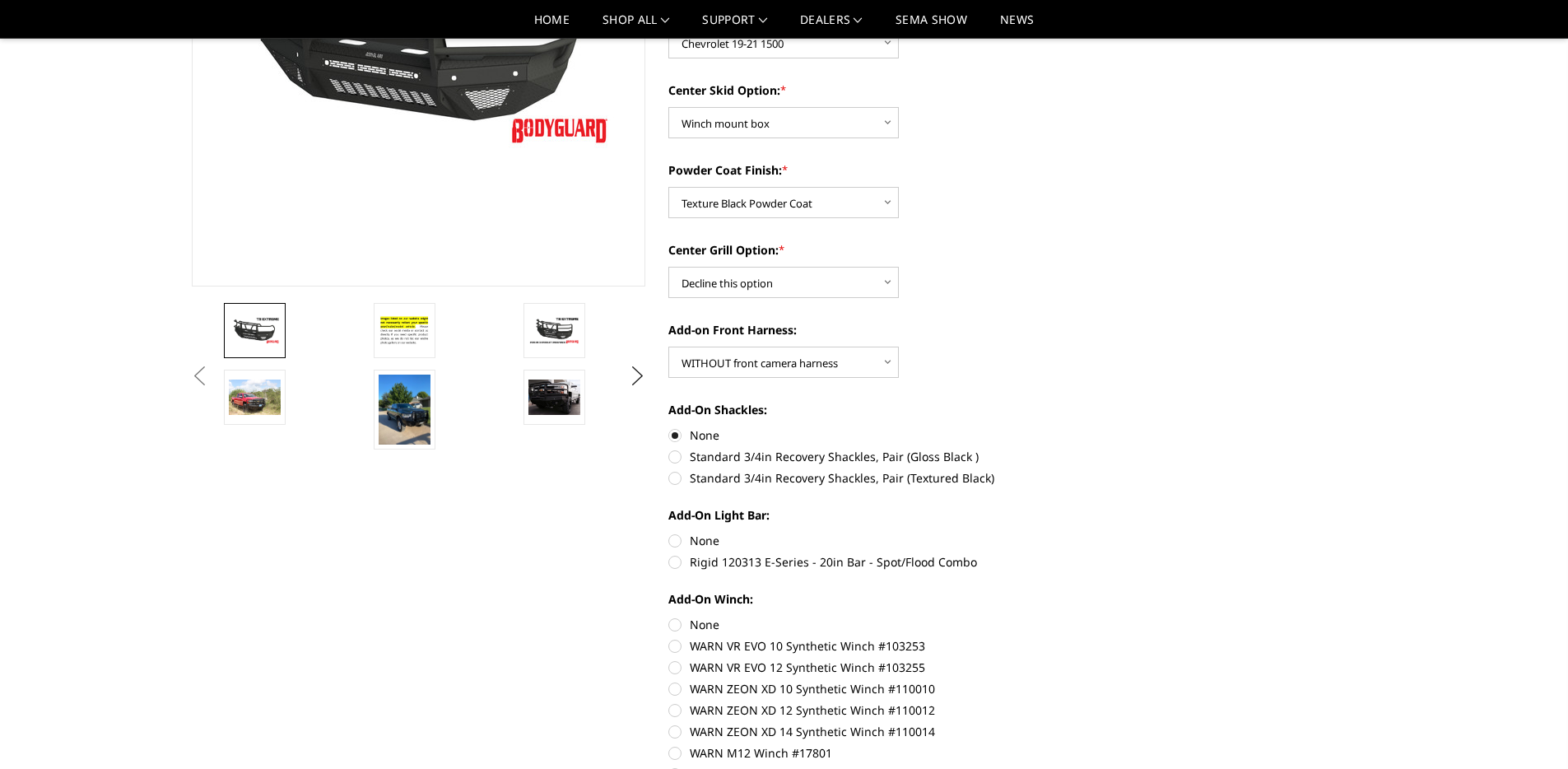
scroll to position [368, 0]
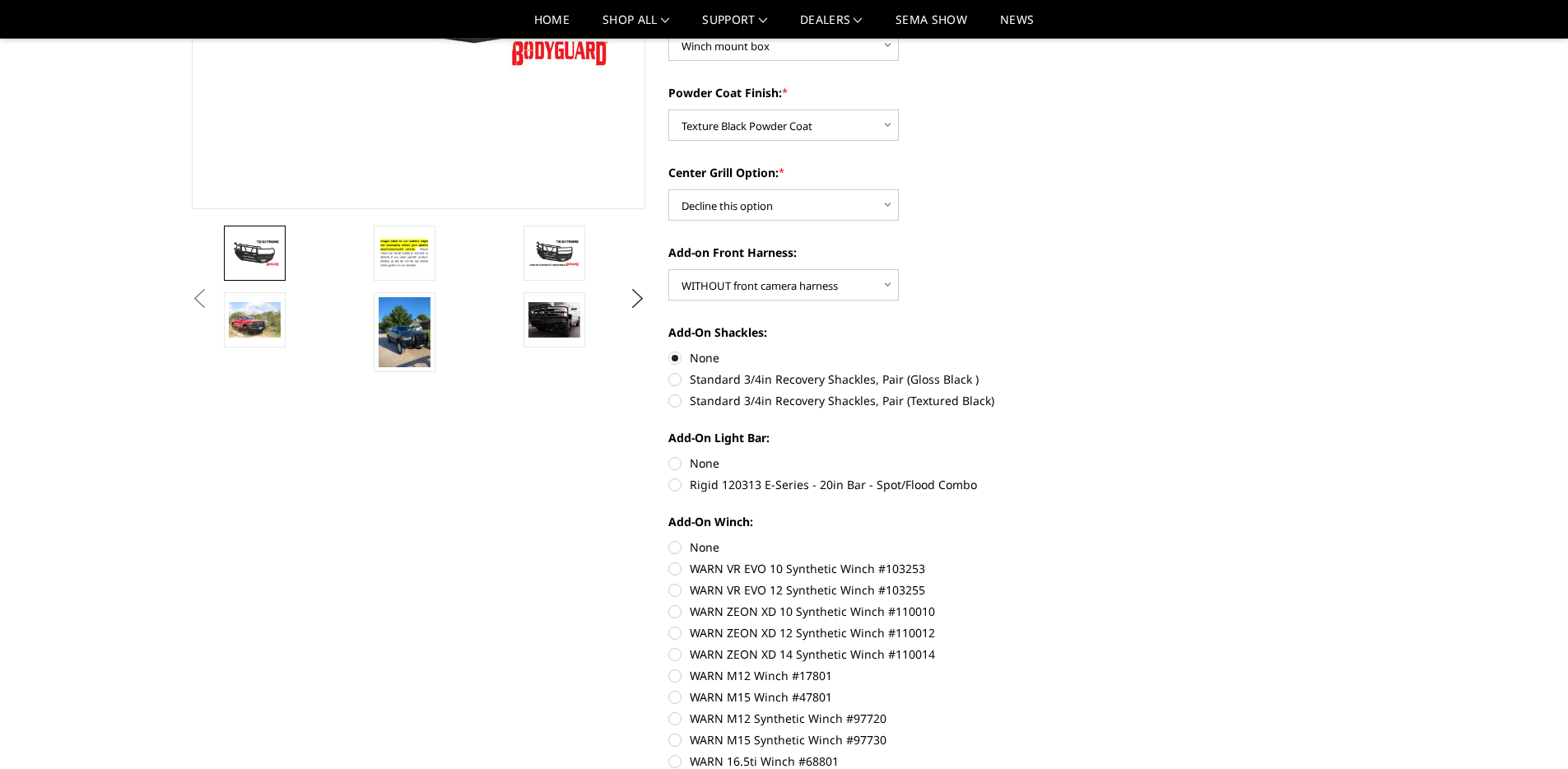
click at [676, 463] on label "None" at bounding box center [895, 463] width 454 height 17
click at [670, 455] on input "None" at bounding box center [669, 454] width 1 height 1
radio input "true"
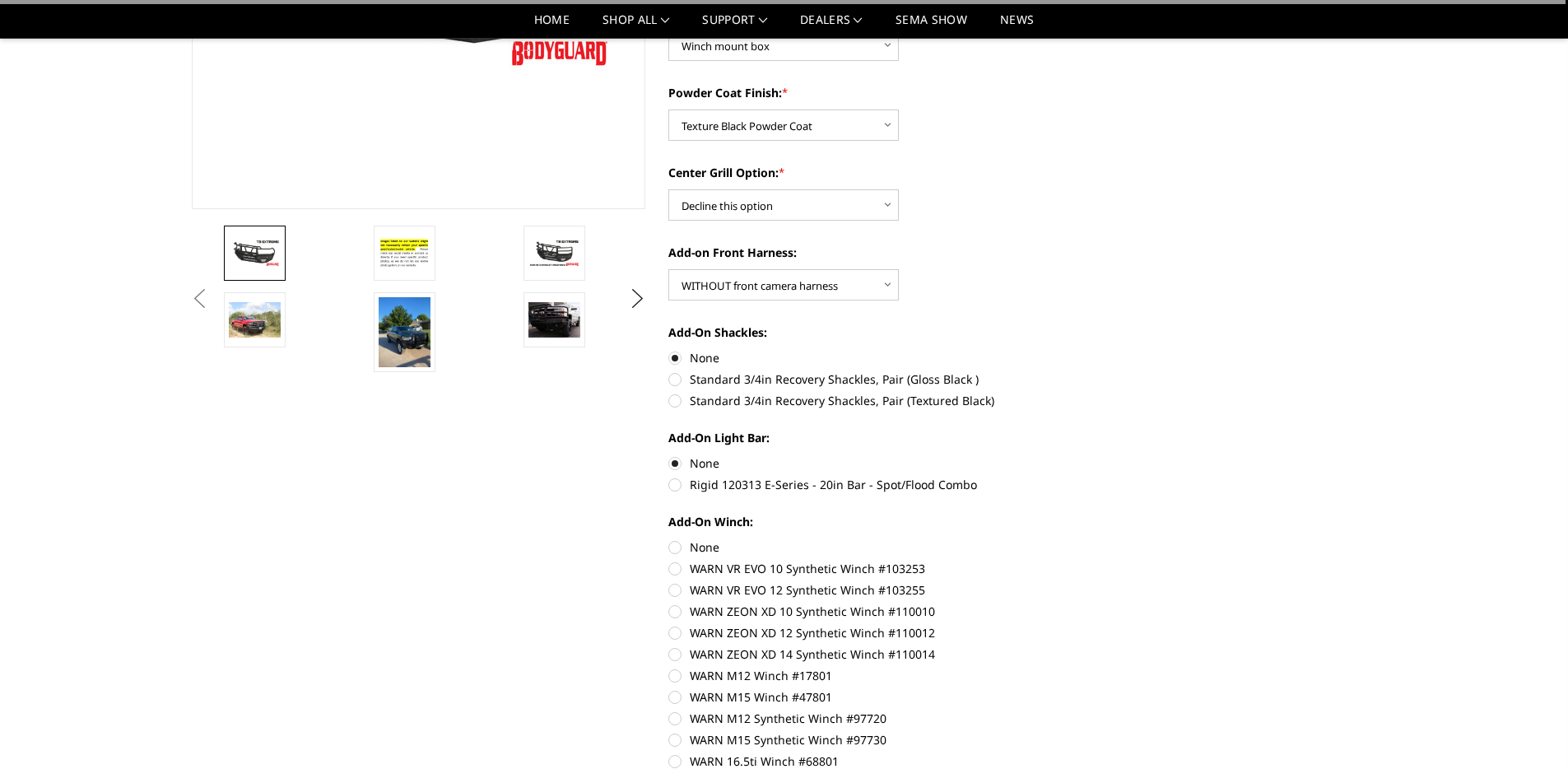
drag, startPoint x: 680, startPoint y: 543, endPoint x: 837, endPoint y: 525, distance: 158.0
click at [681, 543] on label "None" at bounding box center [895, 547] width 454 height 17
click at [670, 539] on input "None" at bounding box center [669, 538] width 1 height 1
radio input "true"
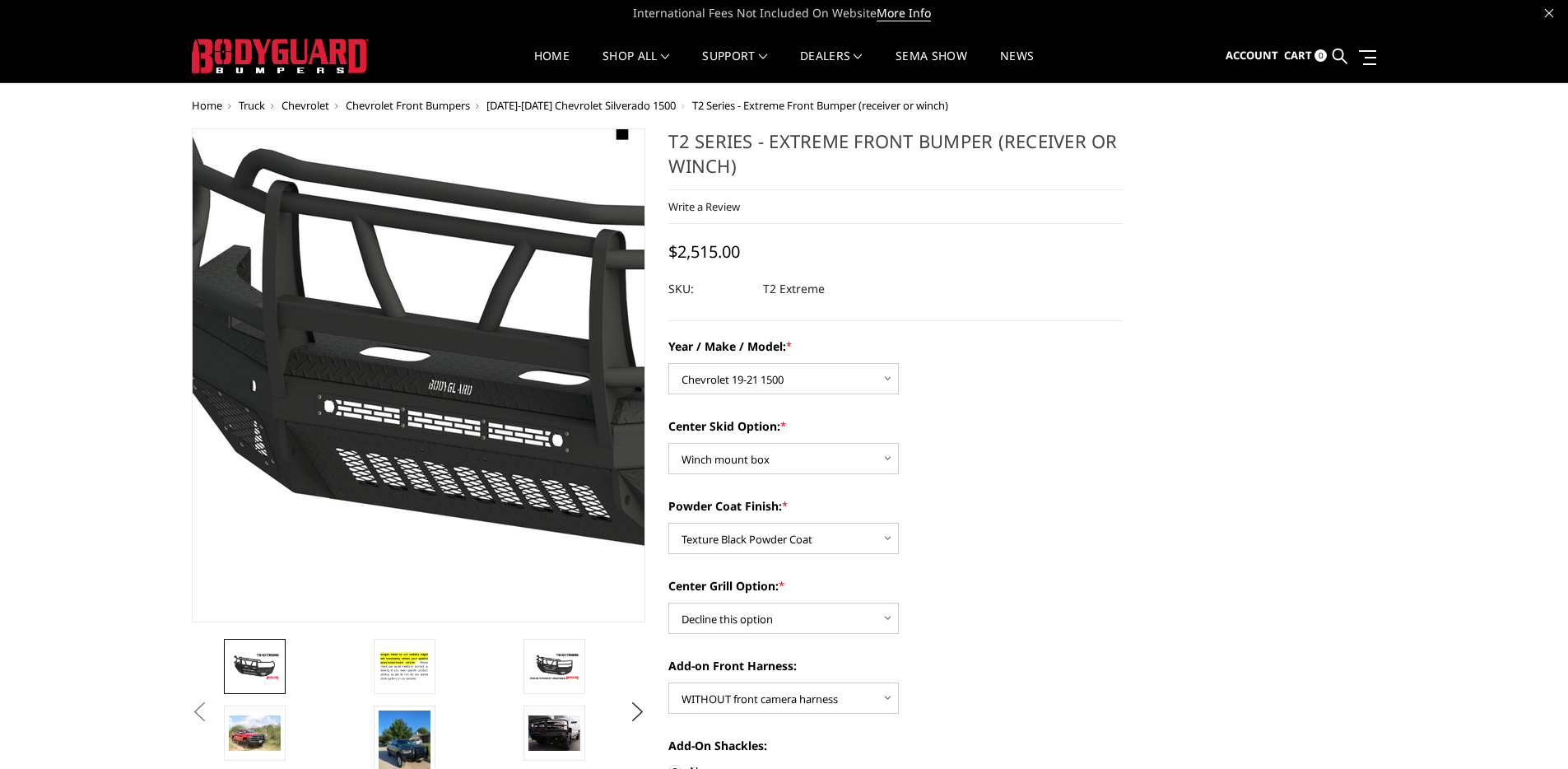
scroll to position [0, 0]
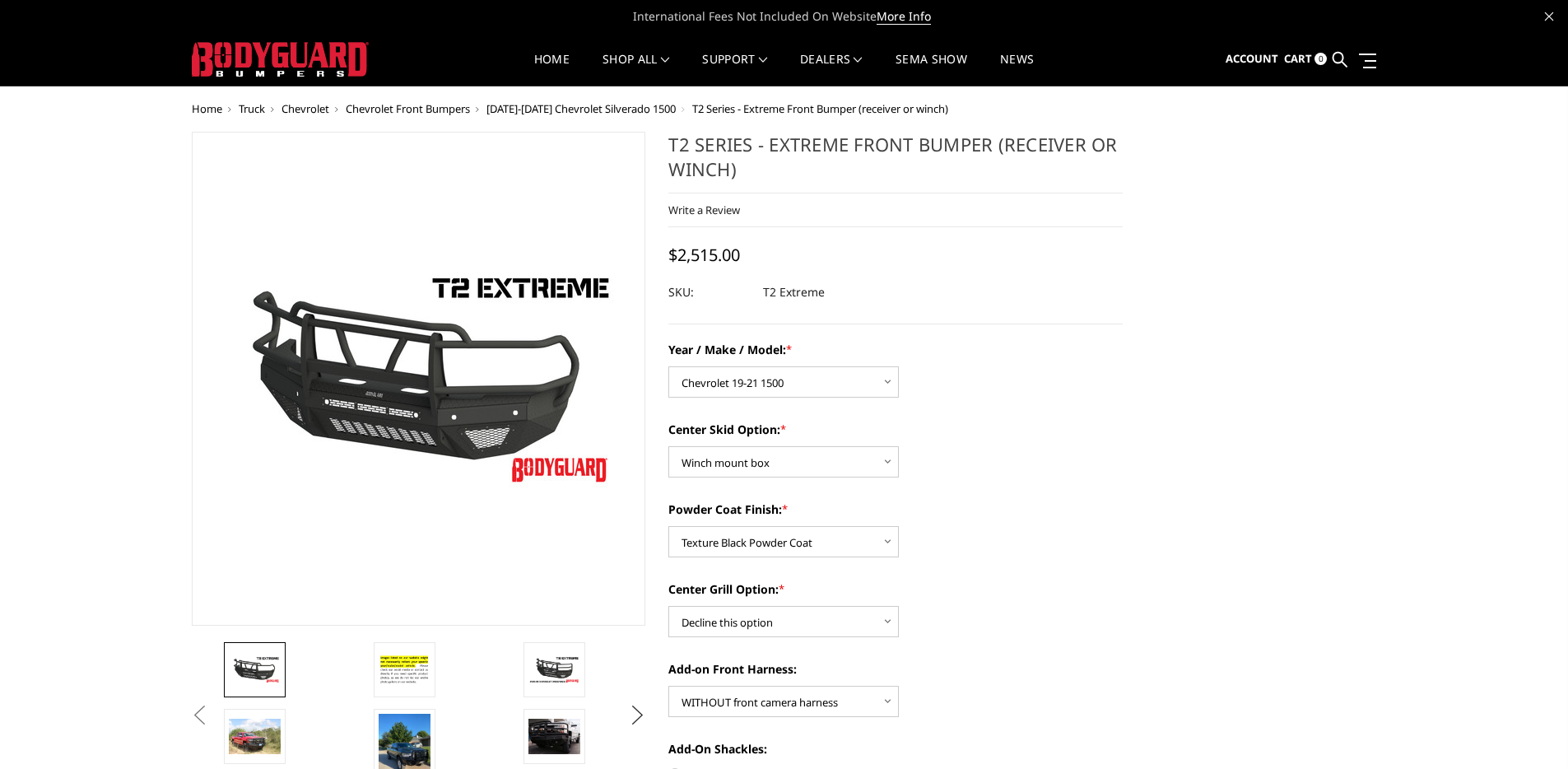
click at [637, 718] on button "Next" at bounding box center [638, 716] width 25 height 25
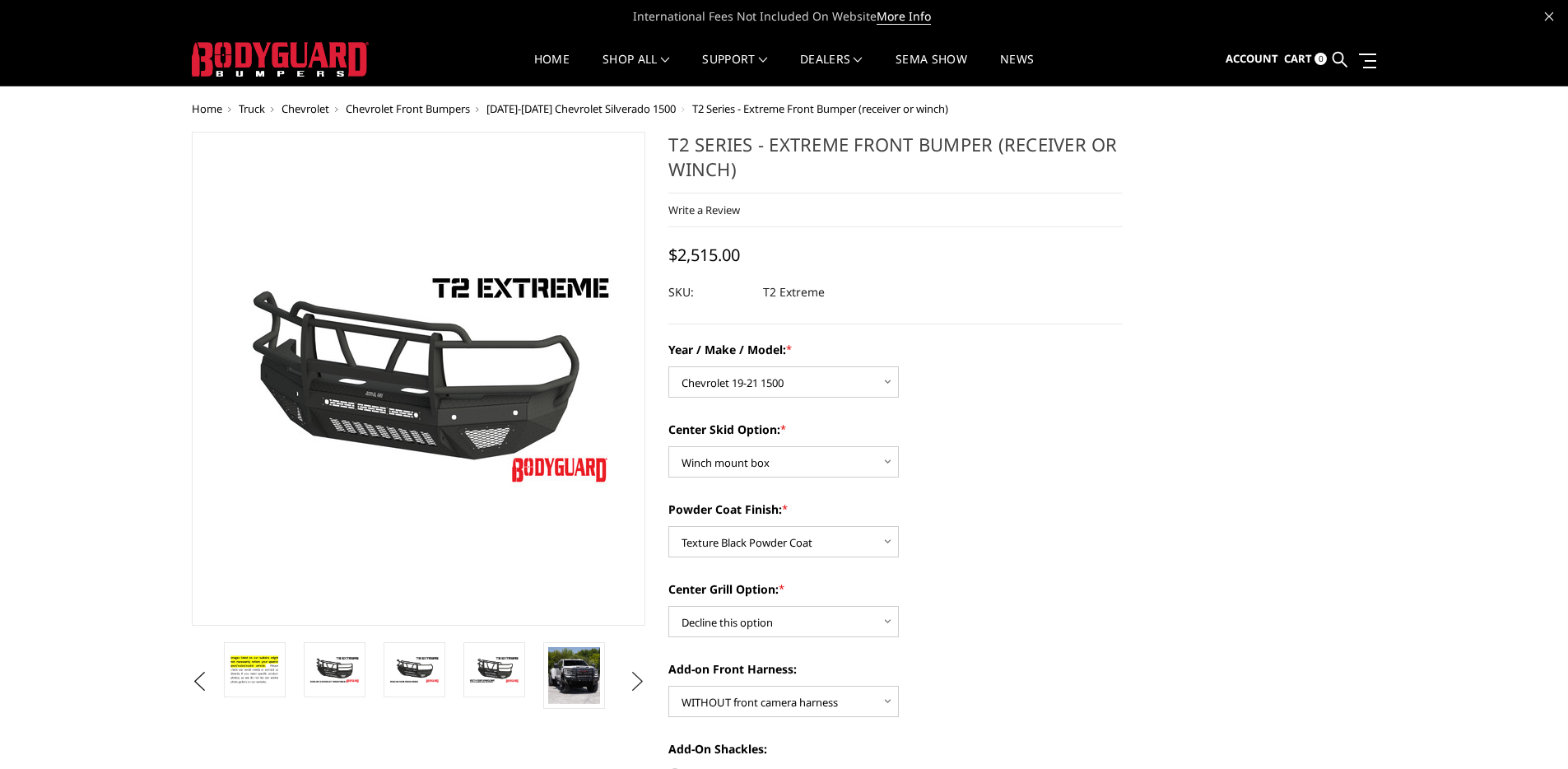
click at [636, 686] on button "Next" at bounding box center [638, 682] width 25 height 25
click at [636, 687] on button "Next" at bounding box center [638, 682] width 25 height 25
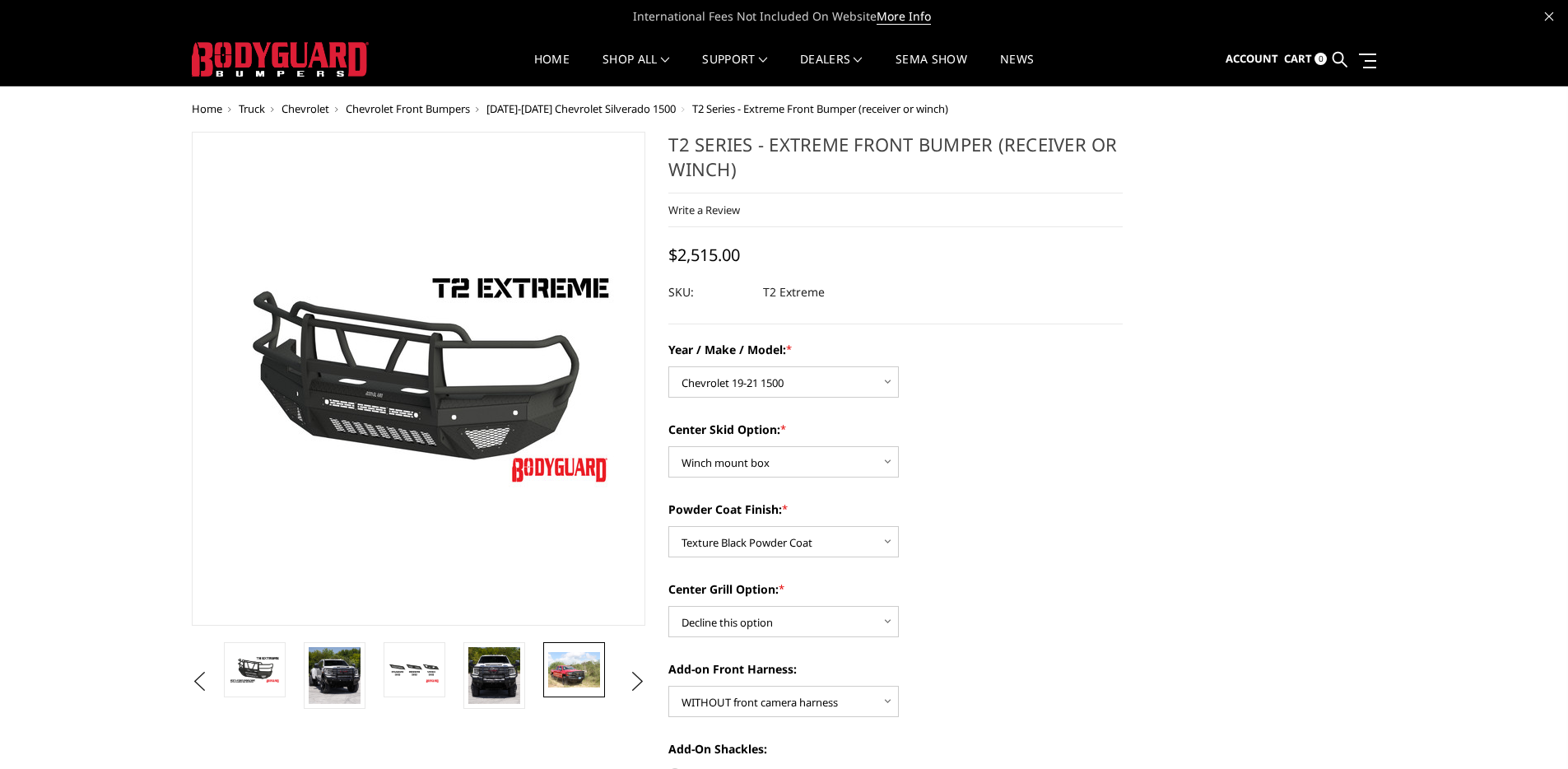
click at [574, 682] on img at bounding box center [574, 670] width 52 height 35
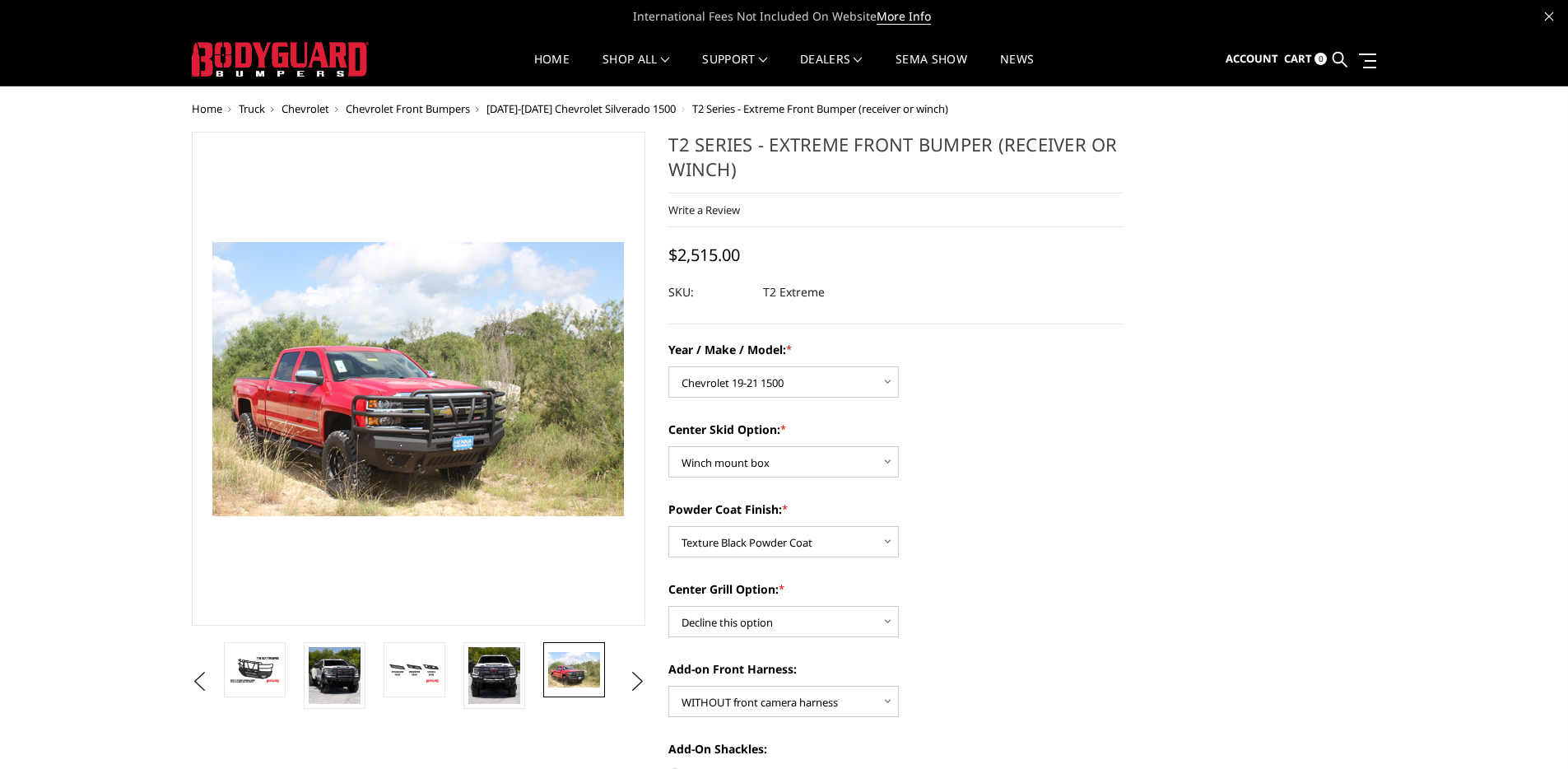
drag, startPoint x: 1307, startPoint y: 304, endPoint x: 1297, endPoint y: 281, distance: 25.1
click at [1096, 513] on label "Powder Coat Finish: *" at bounding box center [895, 509] width 454 height 17
click at [899, 526] on select "Choose Options Bare metal Gloss Black Powder Coat Texture Black Powder Coat" at bounding box center [784, 541] width 231 height 31
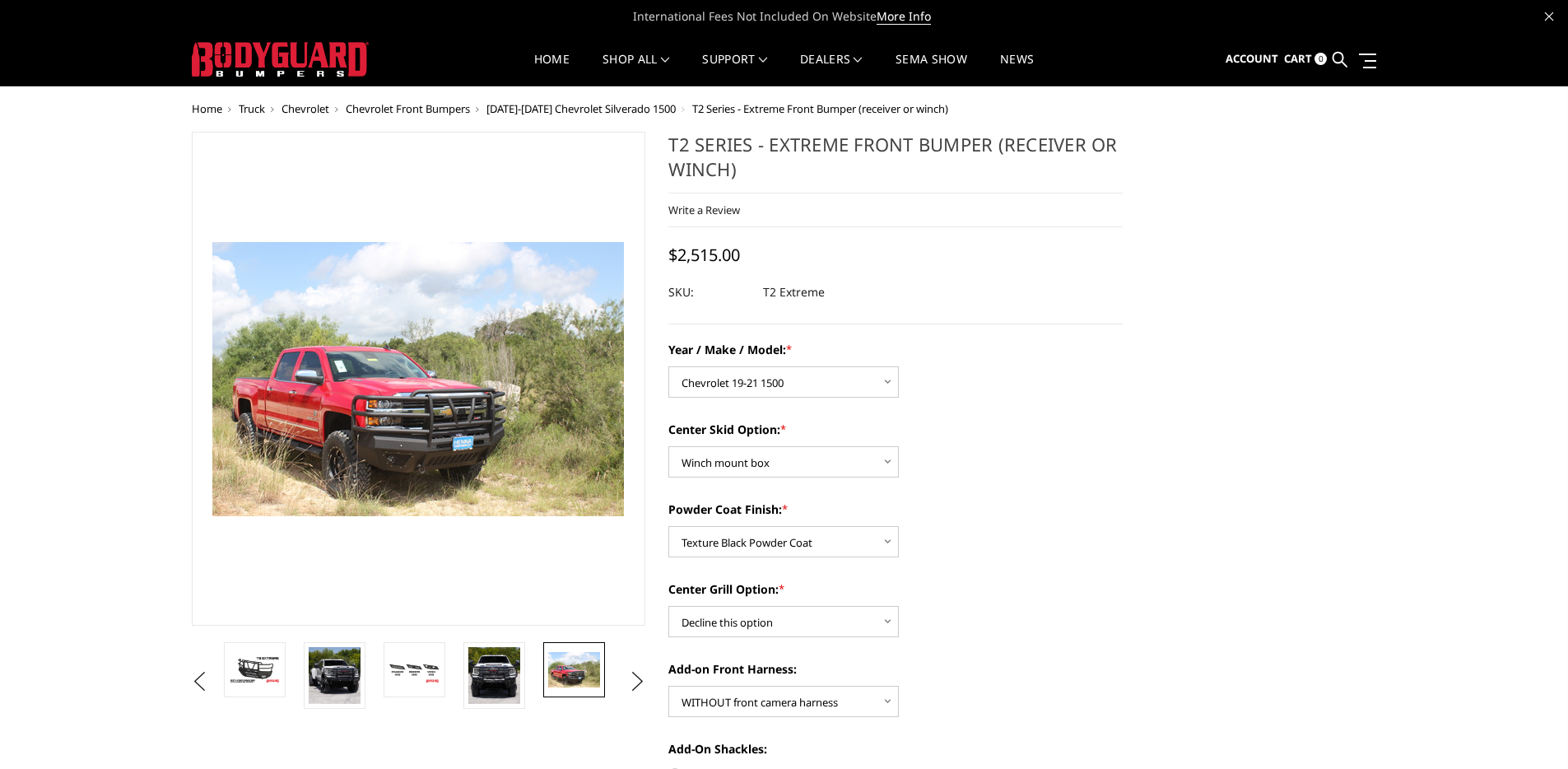
click at [1100, 536] on div "Powder Coat Finish: * Choose Options Bare metal Gloss Black Powder Coat Texture…" at bounding box center [895, 529] width 454 height 57
click at [1083, 555] on div "Year / Make / Model: * Choose Options Chevrolet 19-21 1500 Chevrolet 15-19 2500…" at bounding box center [895, 772] width 454 height 864
